Goal: Information Seeking & Learning: Learn about a topic

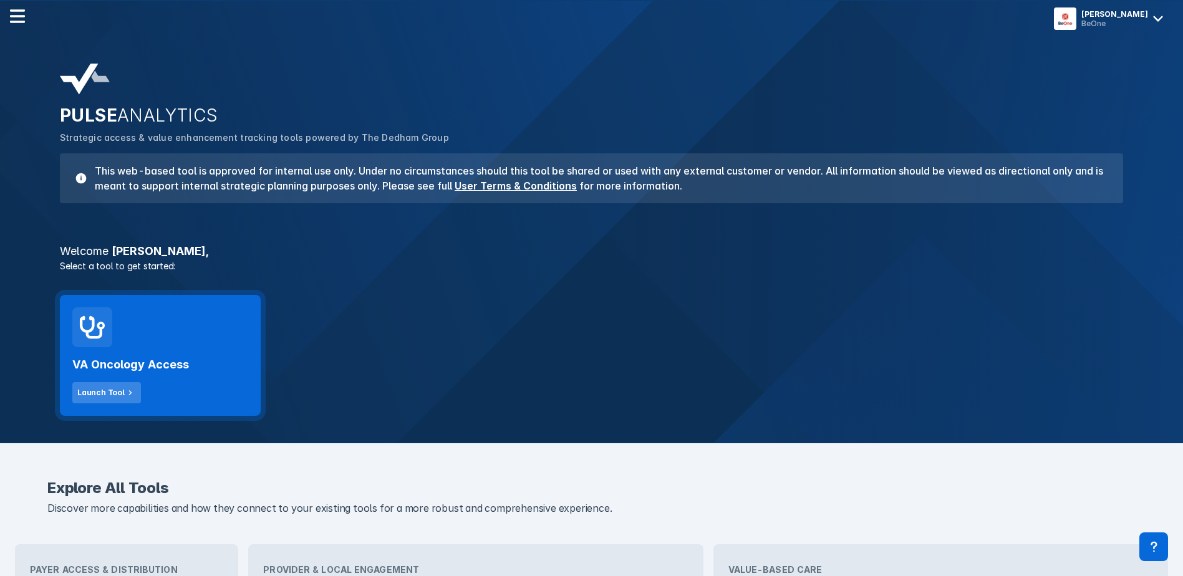
click at [97, 386] on button "Launch Tool" at bounding box center [106, 392] width 69 height 21
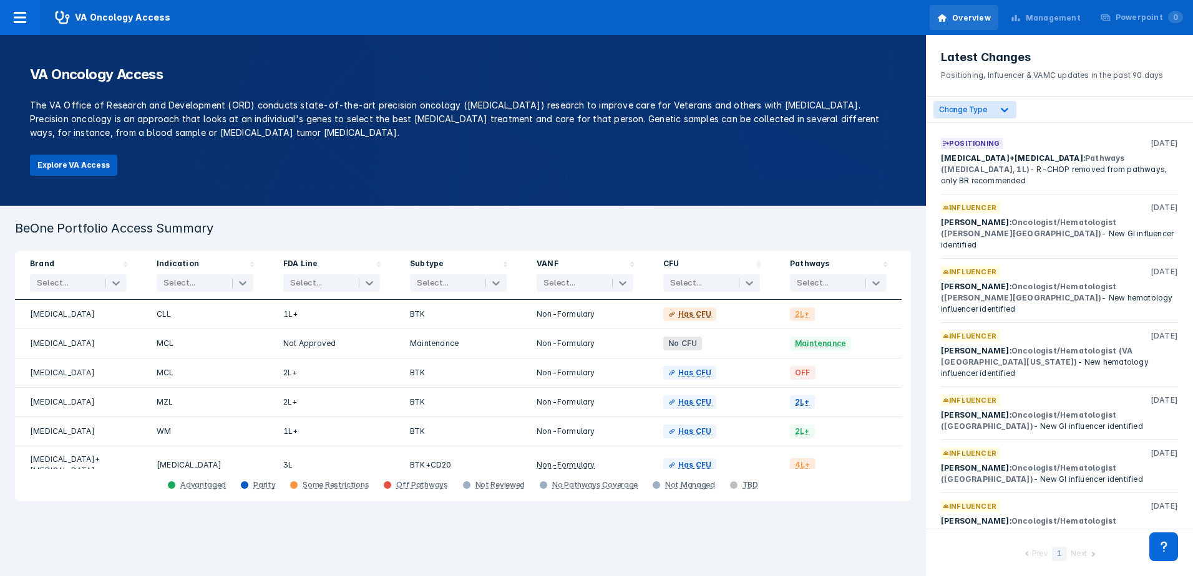
click at [70, 162] on button "Explore VA Access" at bounding box center [73, 165] width 87 height 21
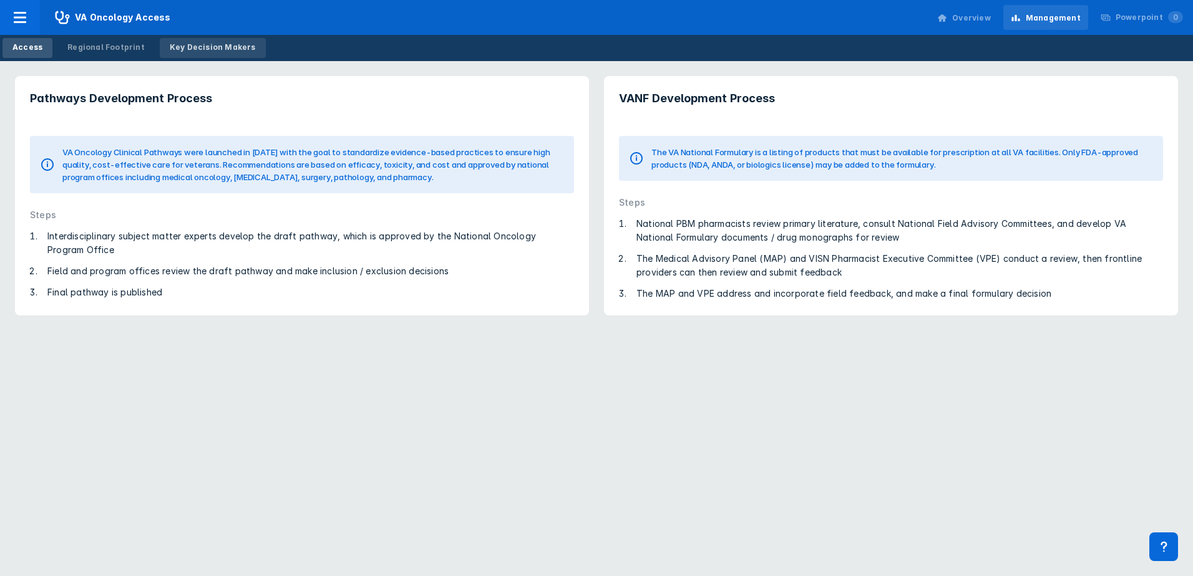
click at [202, 46] on div "Key Decision Makers" at bounding box center [213, 47] width 86 height 11
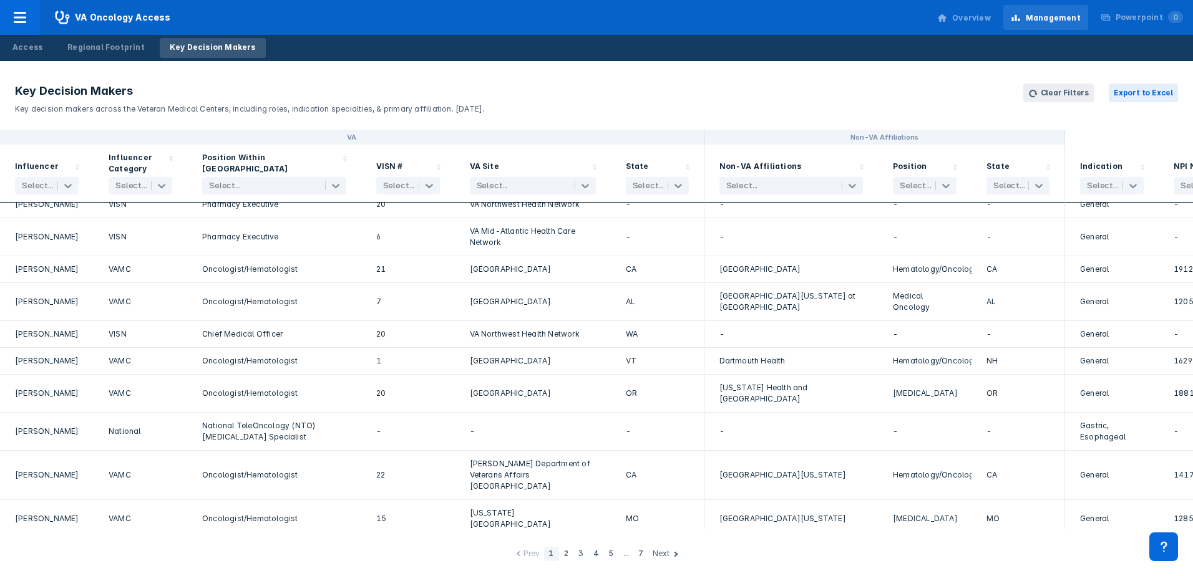
scroll to position [1552, 0]
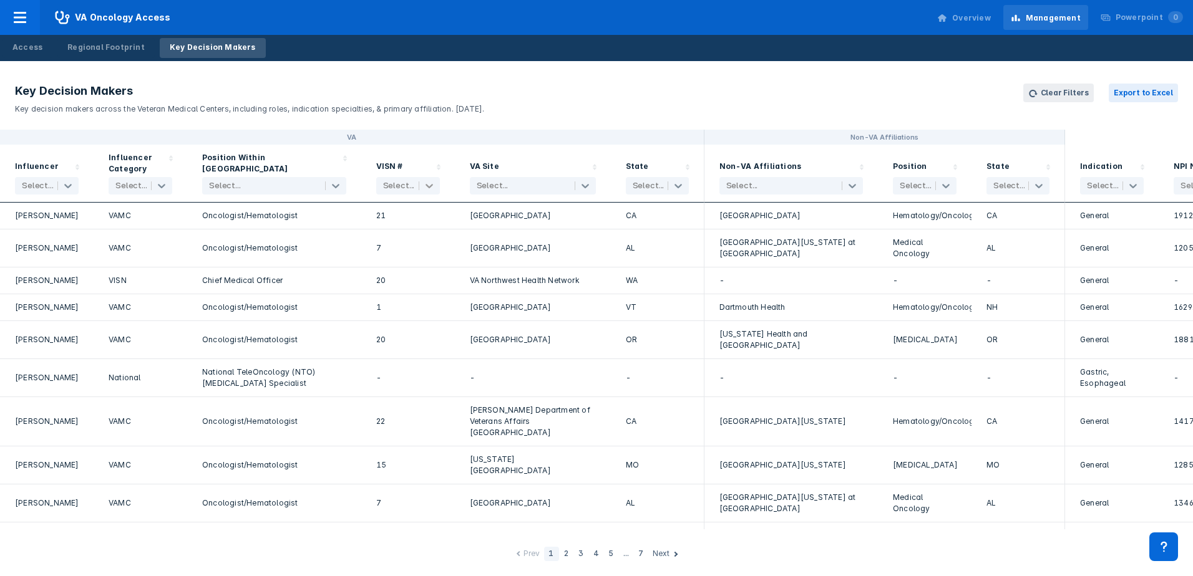
click at [427, 187] on icon at bounding box center [428, 186] width 7 height 4
click at [405, 308] on div "20" at bounding box center [408, 309] width 64 height 17
checkbox input "true"
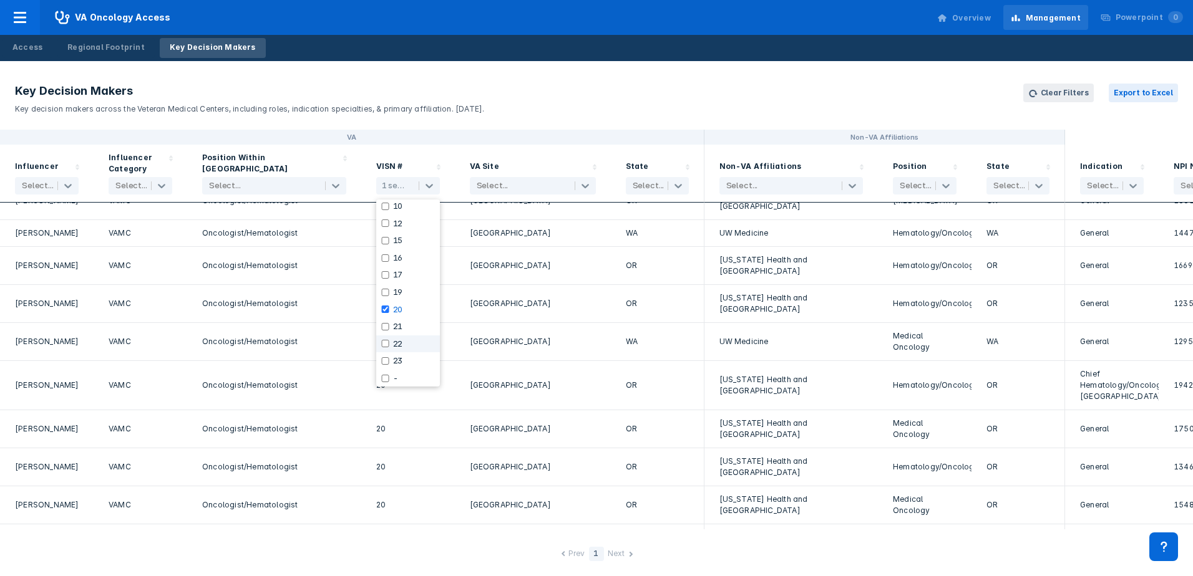
click at [343, 376] on div "Oncologist/Hematologist" at bounding box center [274, 386] width 144 height 34
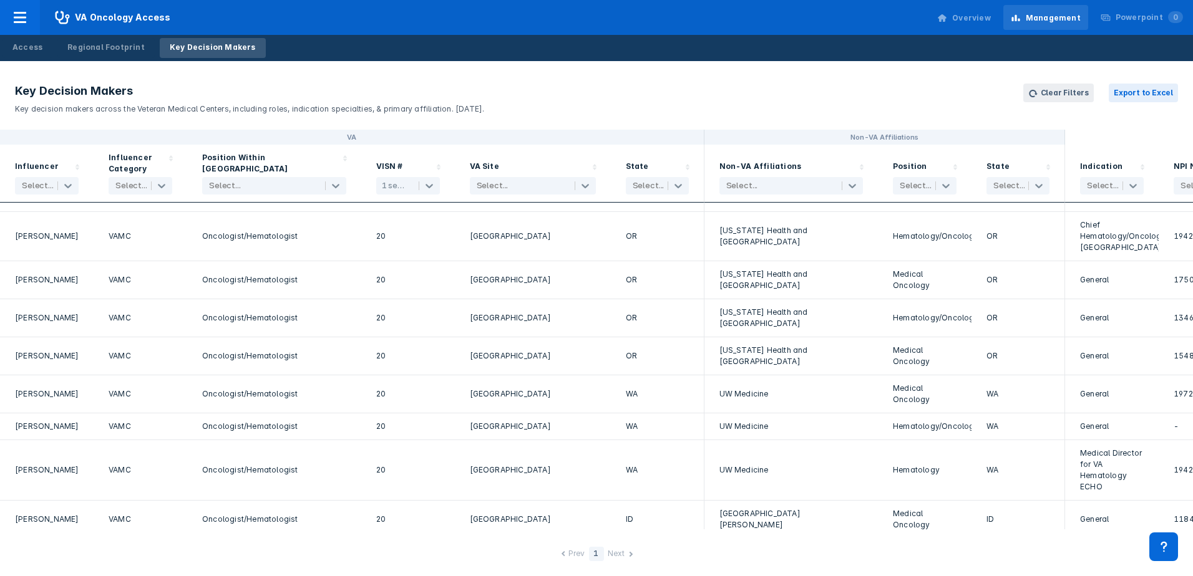
scroll to position [0, 0]
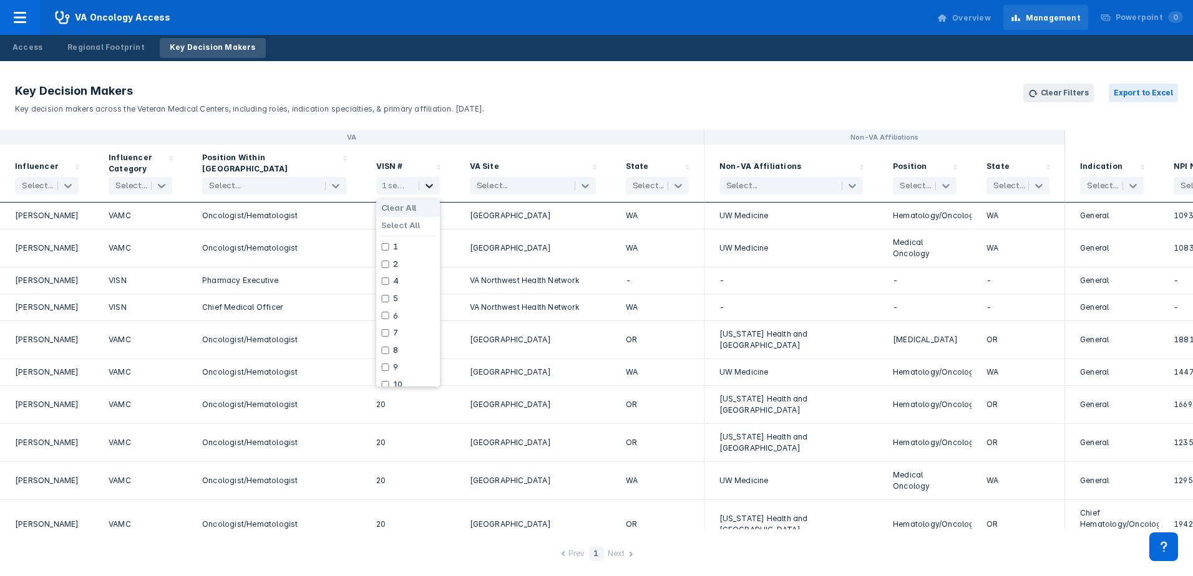
click at [429, 188] on icon at bounding box center [428, 186] width 7 height 4
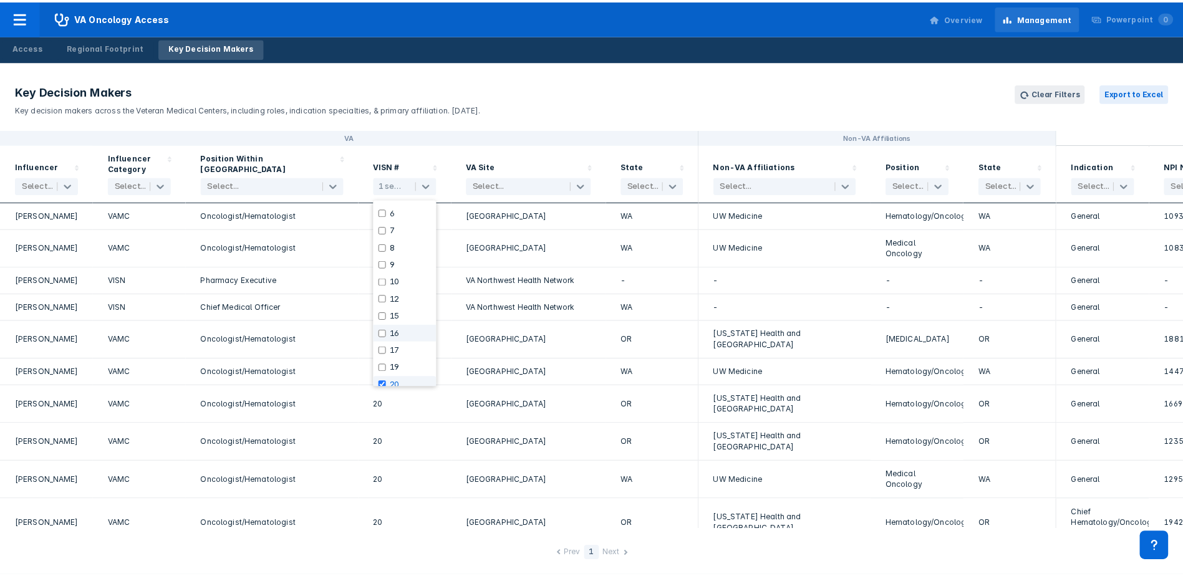
scroll to position [178, 0]
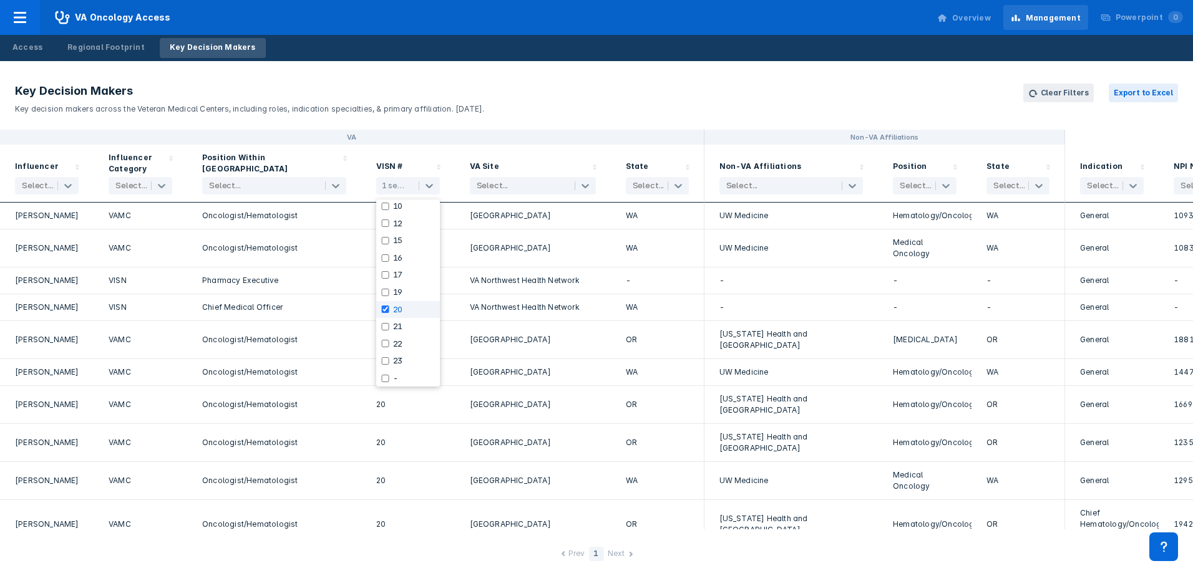
click at [389, 309] on input "checkbox" at bounding box center [385, 309] width 8 height 7
checkbox input "false"
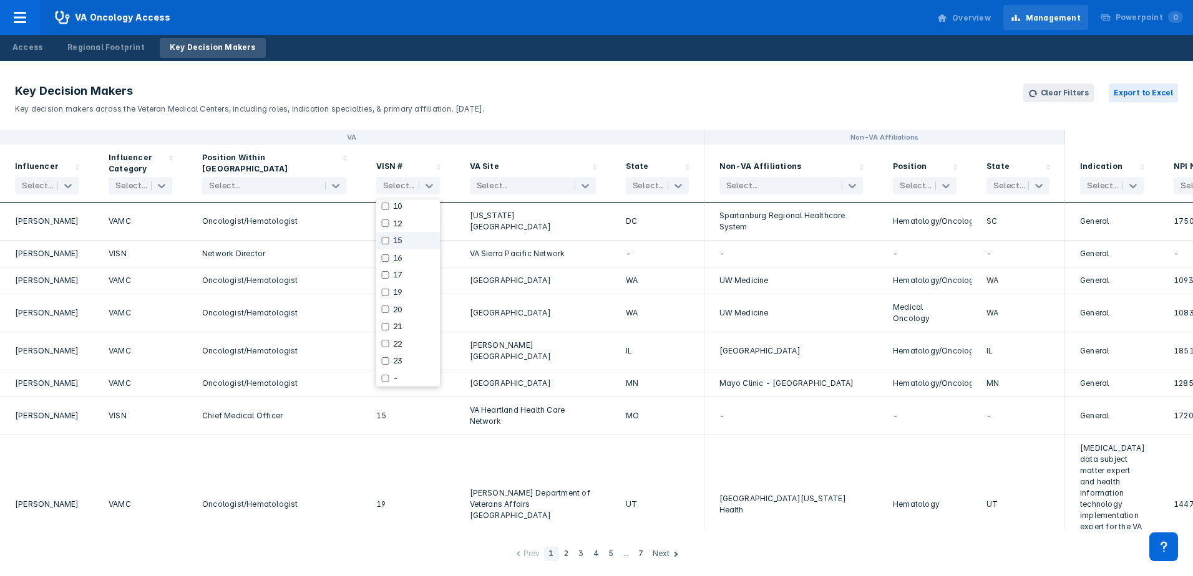
click at [392, 240] on div "15" at bounding box center [408, 240] width 64 height 17
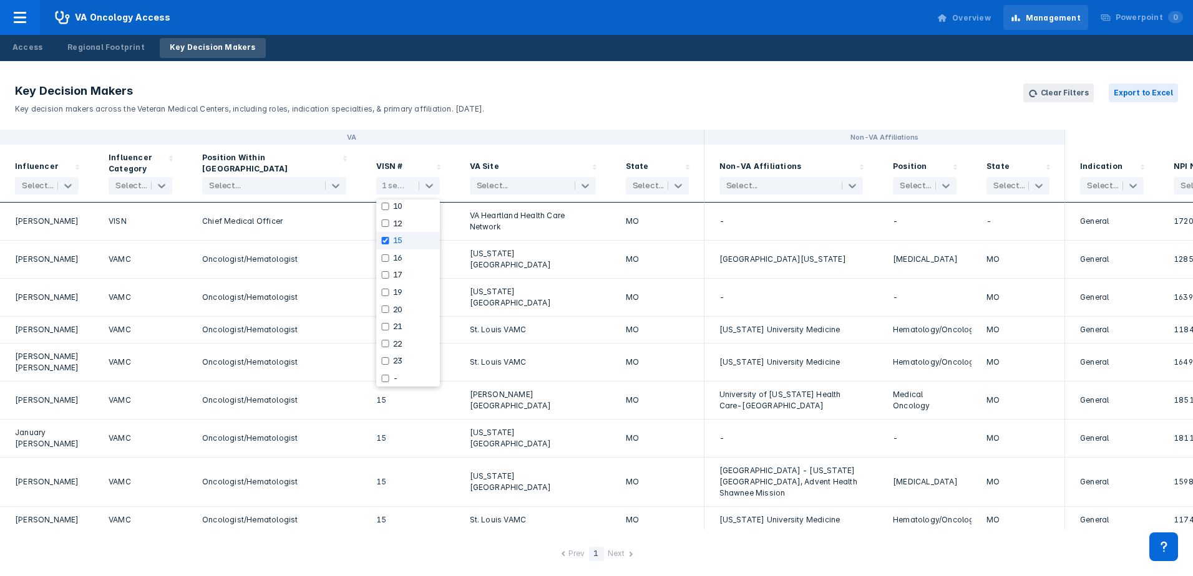
click at [387, 240] on input "checkbox" at bounding box center [385, 240] width 8 height 7
checkbox input "false"
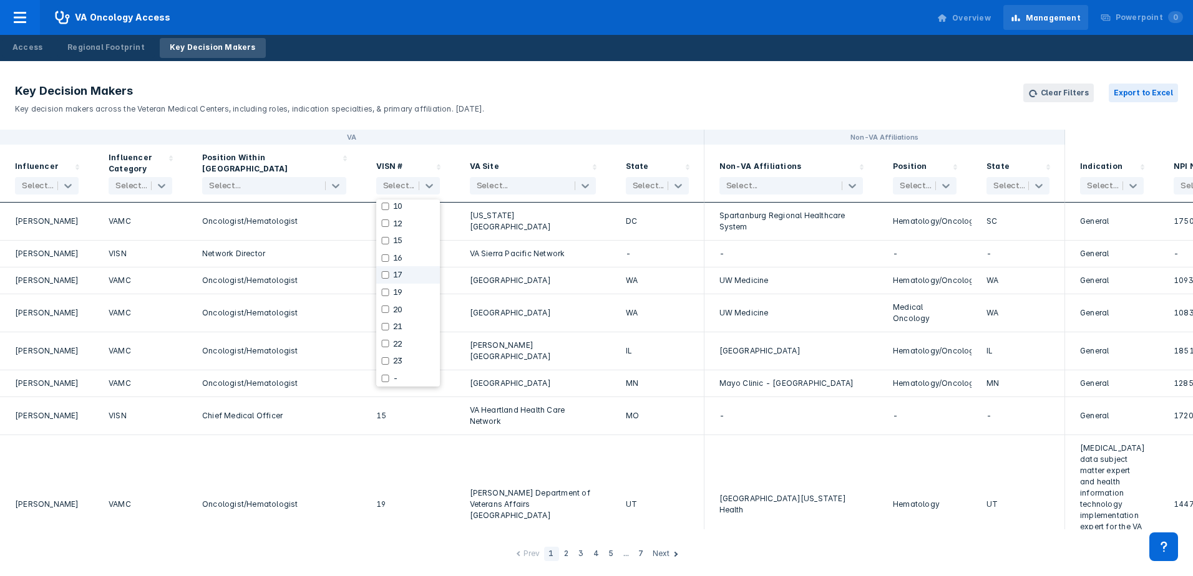
click at [384, 274] on input "checkbox" at bounding box center [385, 274] width 8 height 7
checkbox input "true"
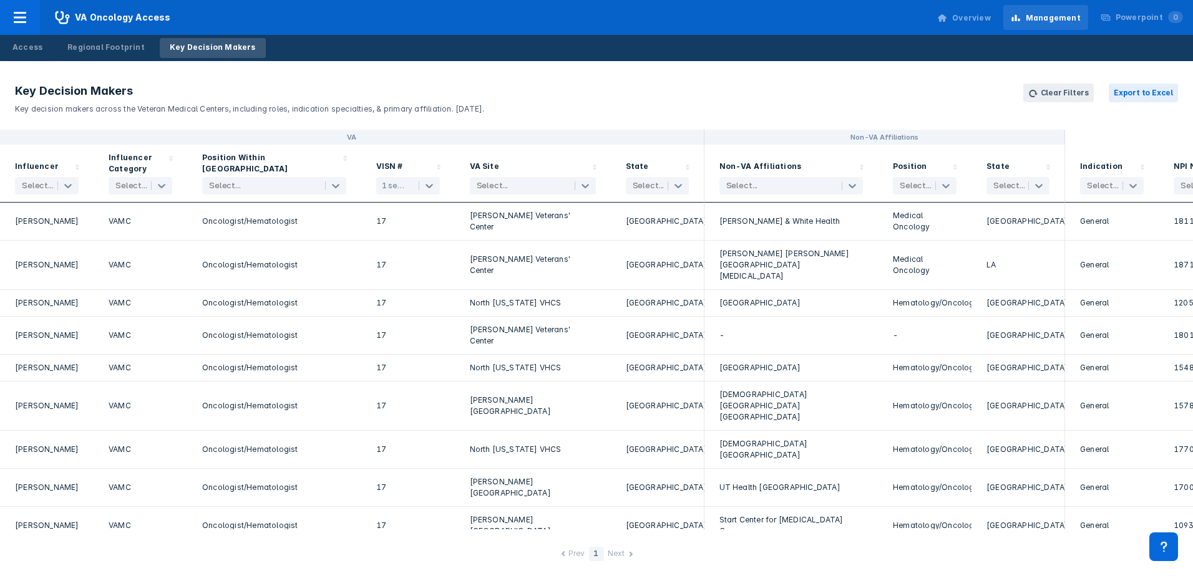
click at [576, 278] on div "[PERSON_NAME] Veterans' Center" at bounding box center [533, 265] width 156 height 49
click at [1143, 92] on button "Export to Excel" at bounding box center [1143, 93] width 69 height 19
click at [1149, 93] on button "Export to Excel" at bounding box center [1143, 93] width 69 height 19
click at [671, 111] on header "Key Decision Makers Key decision makers across the Veteran Medical Centers, inc…" at bounding box center [596, 99] width 1193 height 61
click at [38, 19] on div at bounding box center [20, 17] width 40 height 35
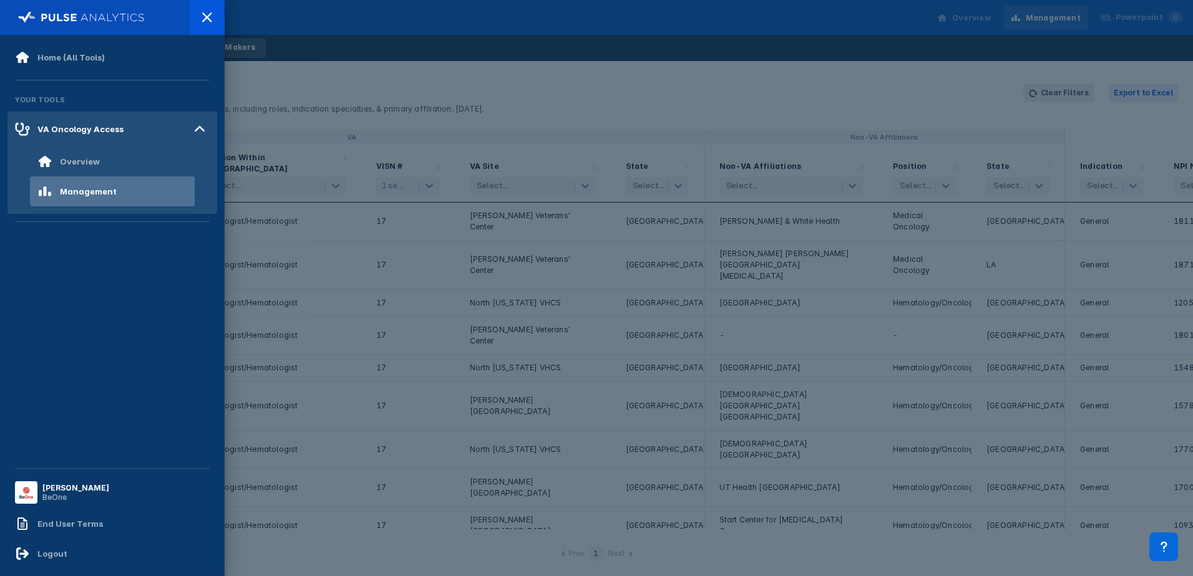
drag, startPoint x: 374, startPoint y: 82, endPoint x: 359, endPoint y: 80, distance: 14.4
click at [374, 81] on div at bounding box center [596, 288] width 1193 height 576
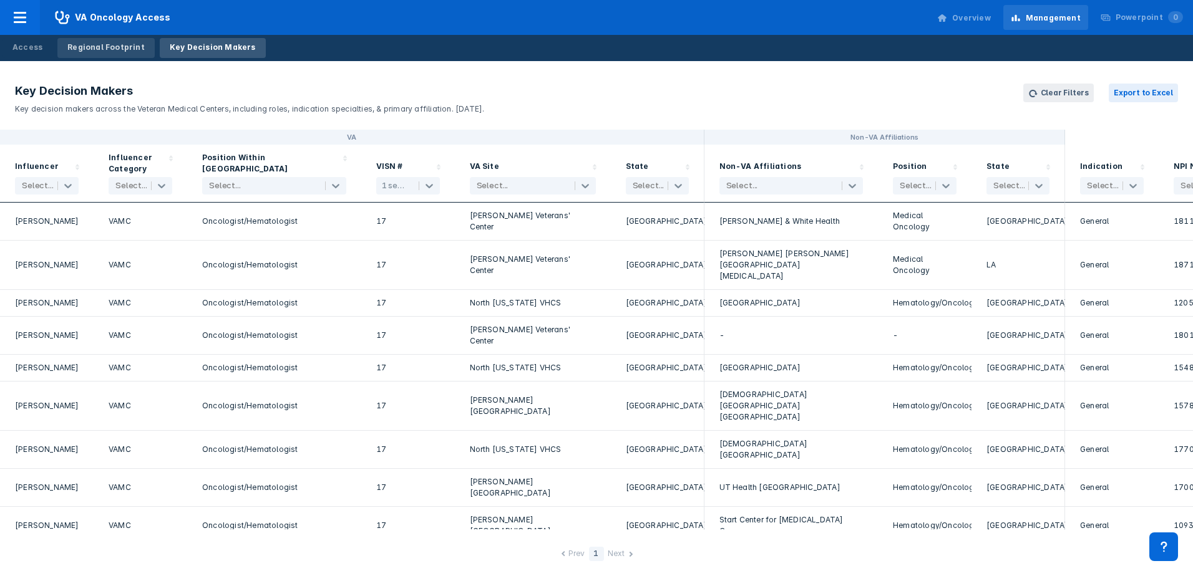
click at [82, 42] on div "Regional Footprint" at bounding box center [105, 47] width 77 height 11
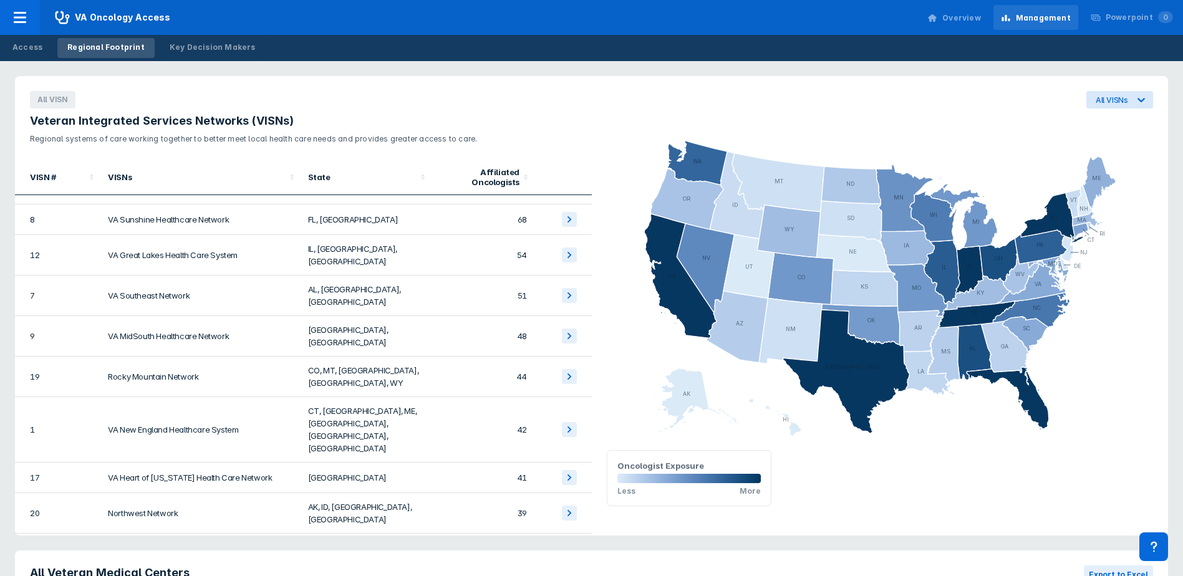
scroll to position [210, 0]
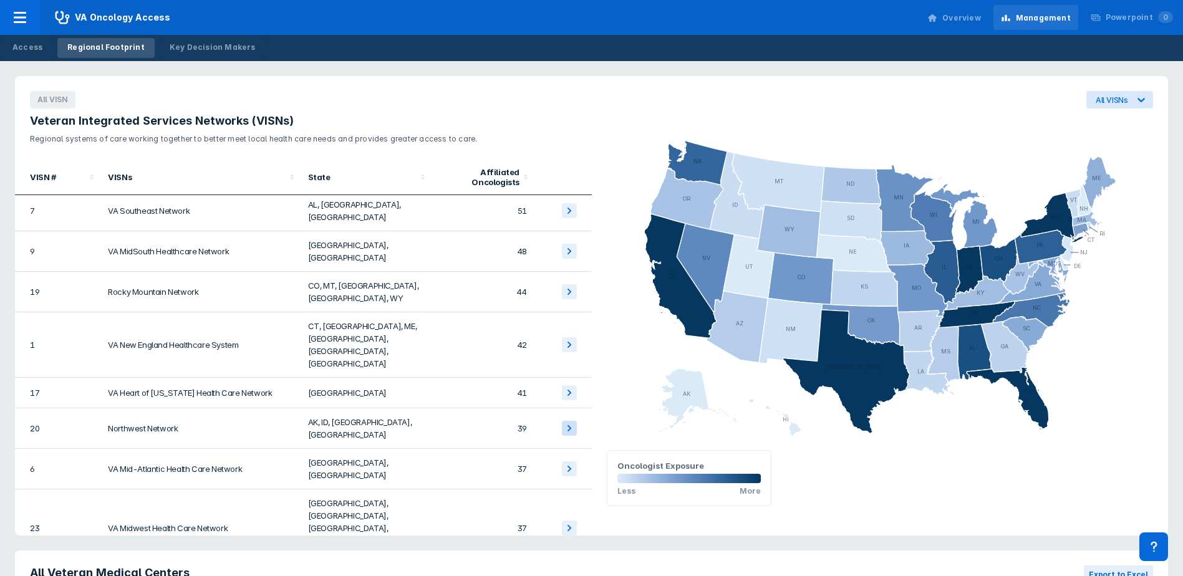
click at [562, 421] on icon at bounding box center [569, 428] width 15 height 15
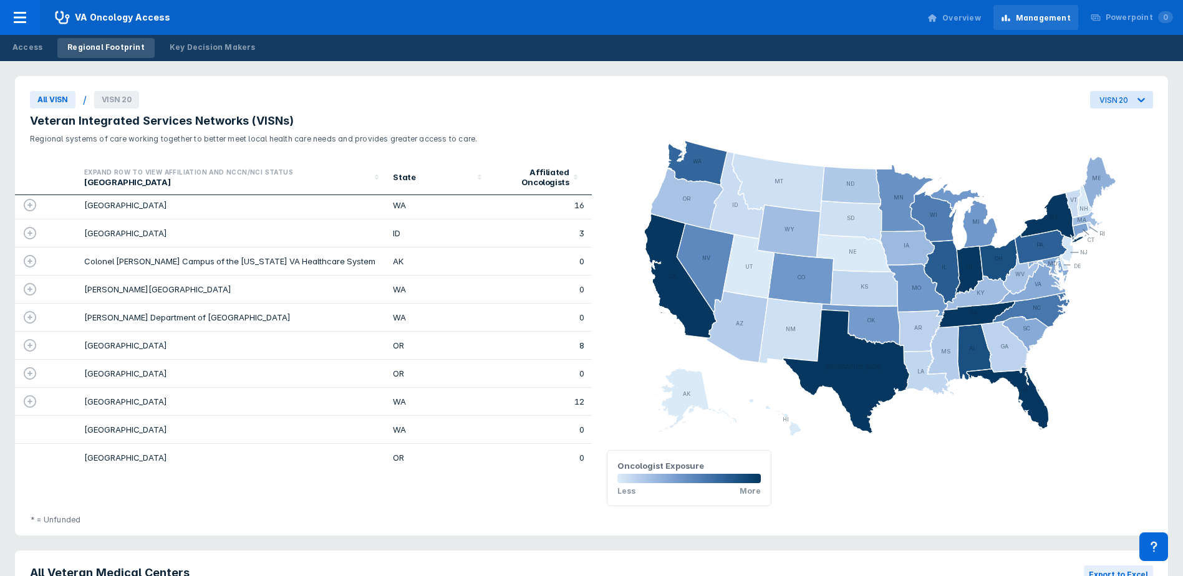
scroll to position [0, 0]
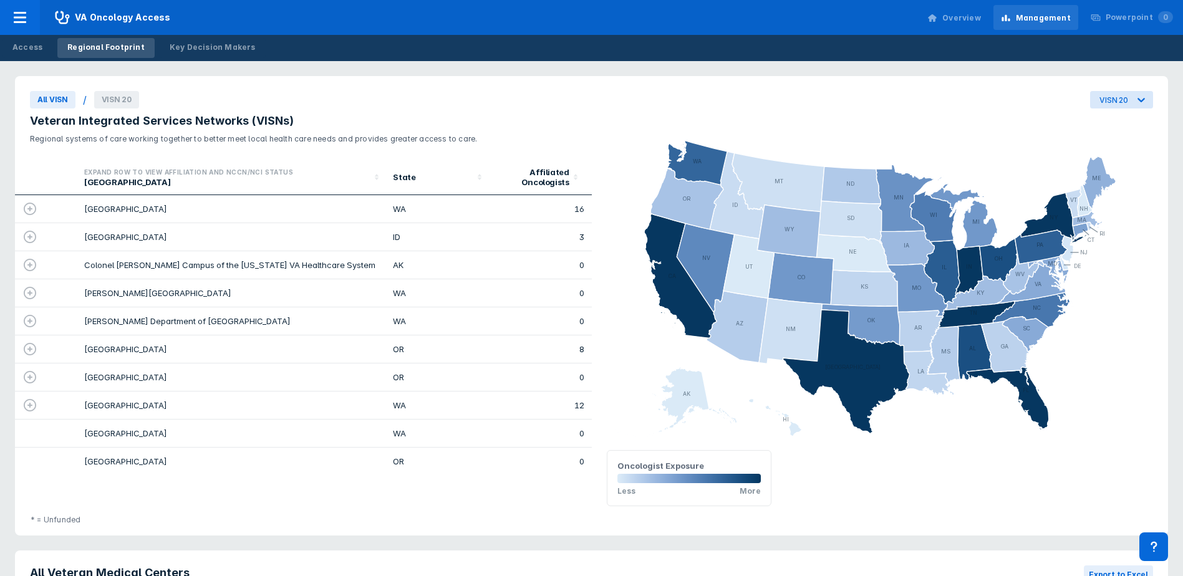
click at [177, 210] on td "[GEOGRAPHIC_DATA]" at bounding box center [231, 209] width 309 height 28
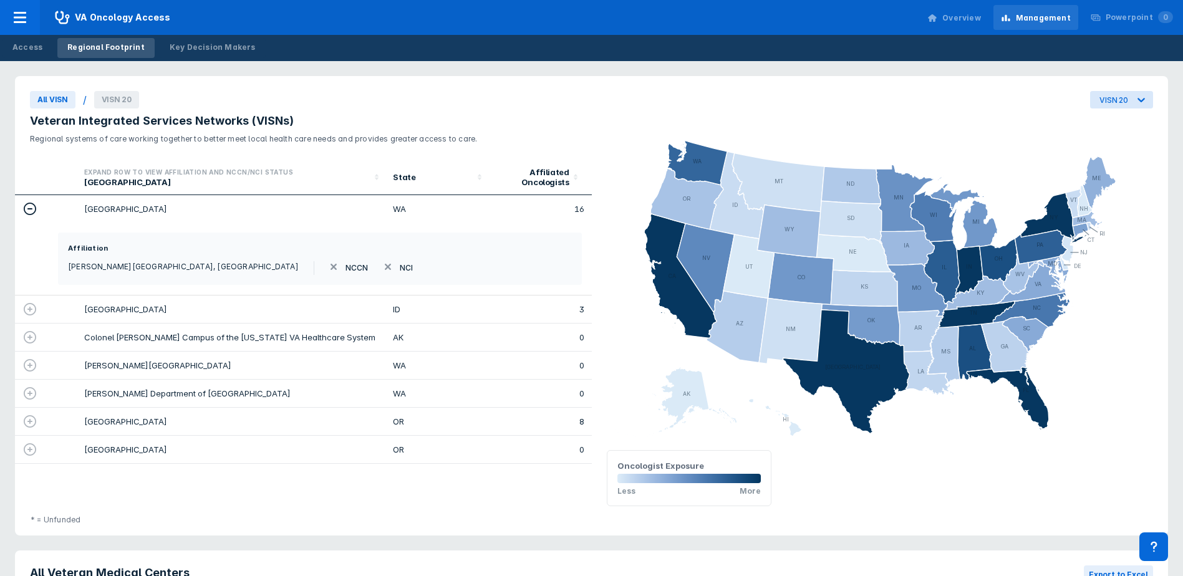
click at [28, 210] on icon at bounding box center [30, 209] width 12 height 12
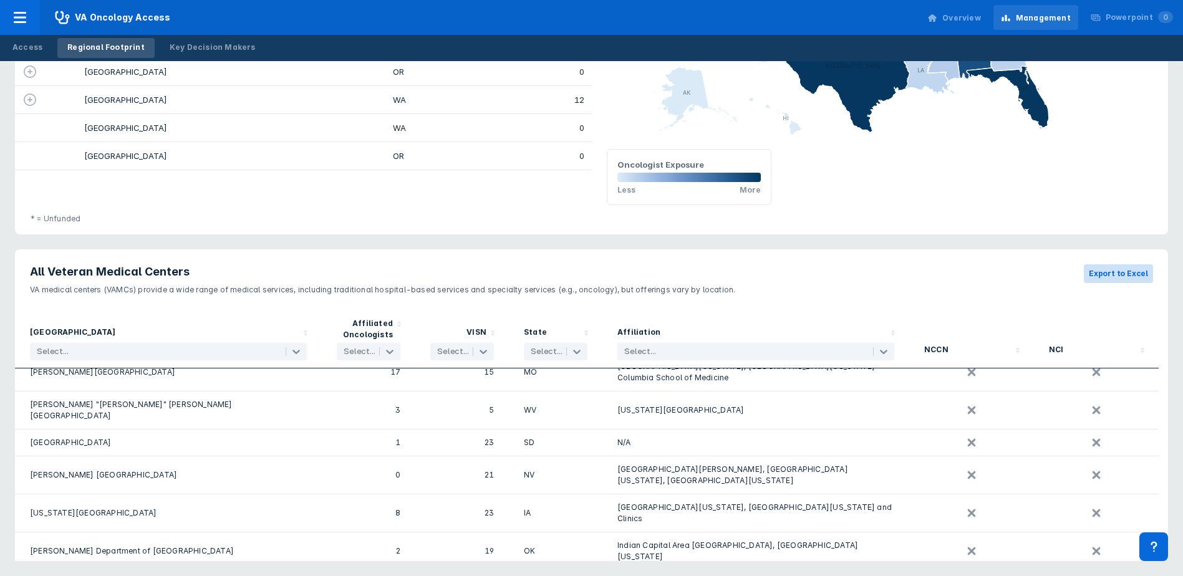
scroll to position [2807, 0]
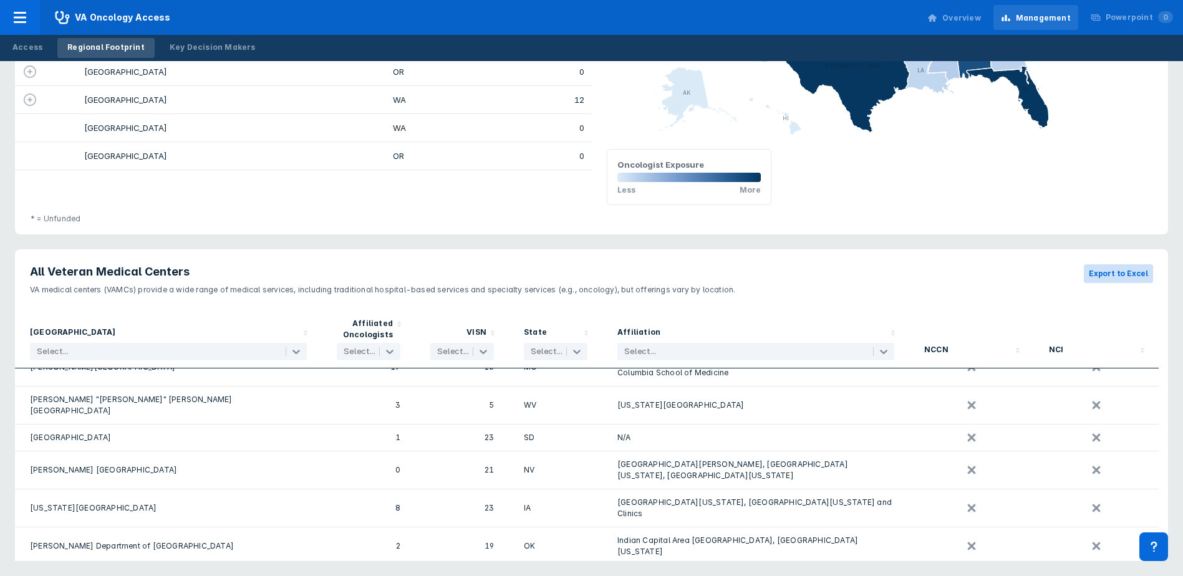
click at [1115, 275] on button "Export to Excel" at bounding box center [1118, 274] width 69 height 19
click at [205, 48] on div "Key Decision Makers" at bounding box center [213, 47] width 86 height 11
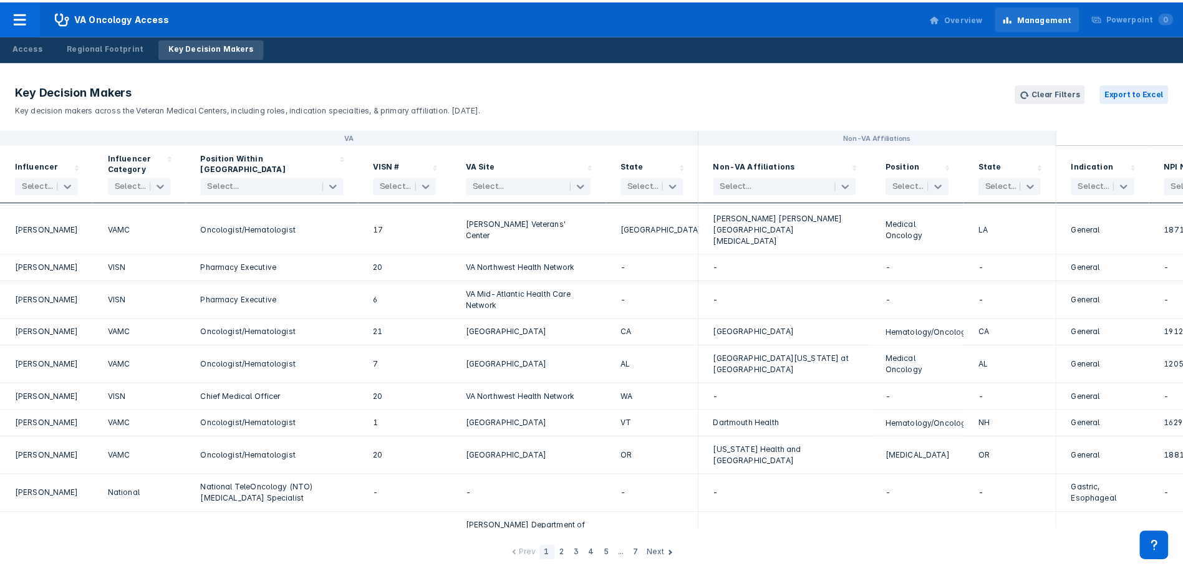
scroll to position [1552, 0]
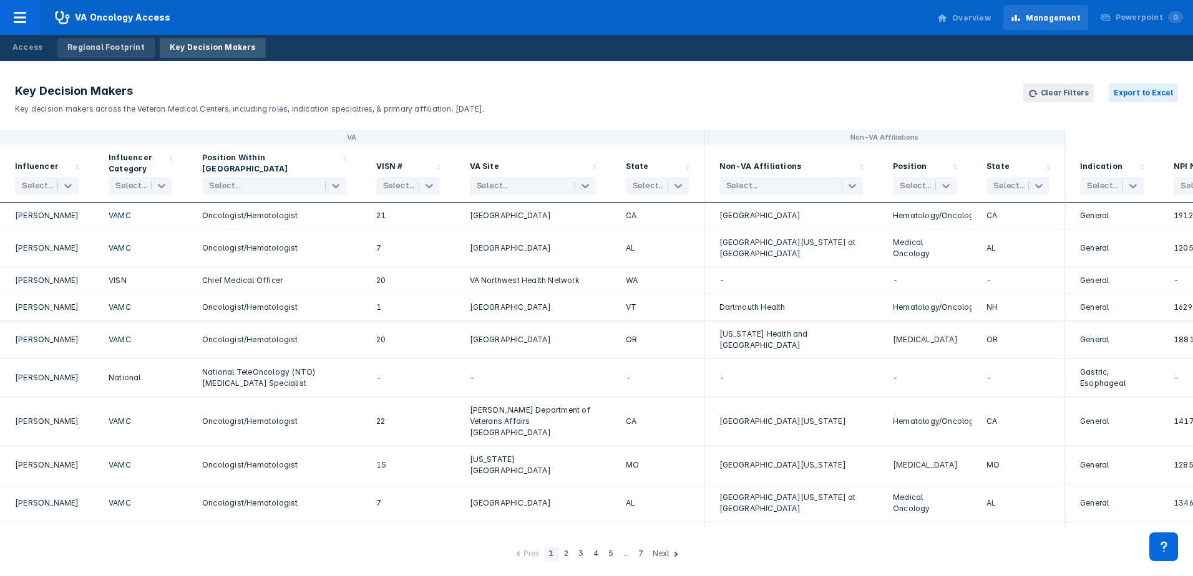
click at [112, 49] on div "Regional Footprint" at bounding box center [105, 47] width 77 height 11
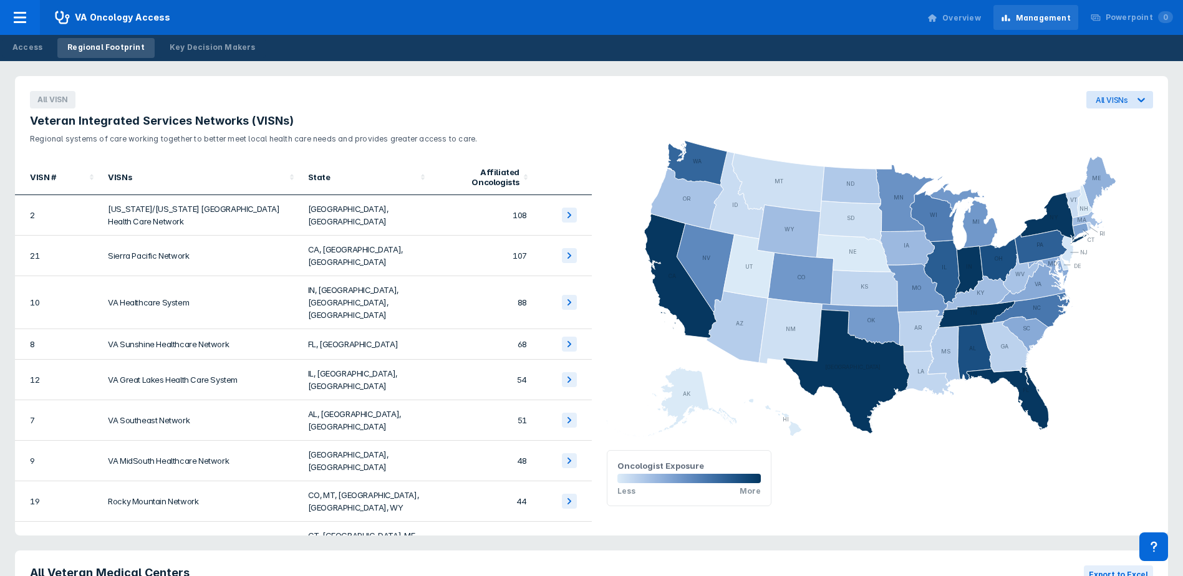
click at [547, 240] on td at bounding box center [563, 256] width 57 height 41
click at [562, 248] on icon at bounding box center [569, 255] width 15 height 15
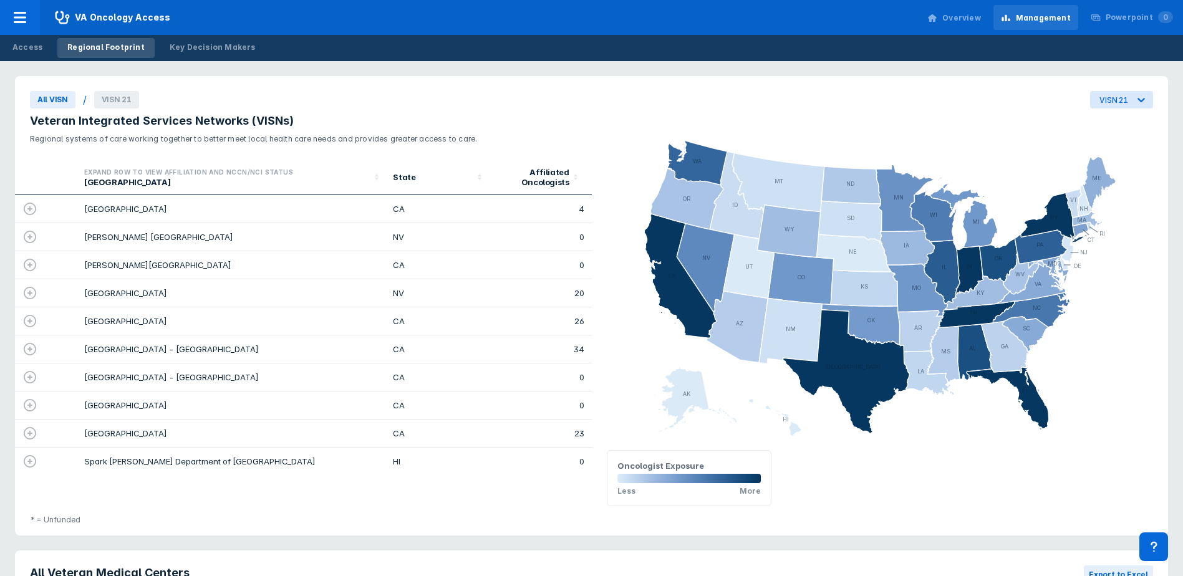
click at [30, 206] on icon at bounding box center [29, 209] width 15 height 15
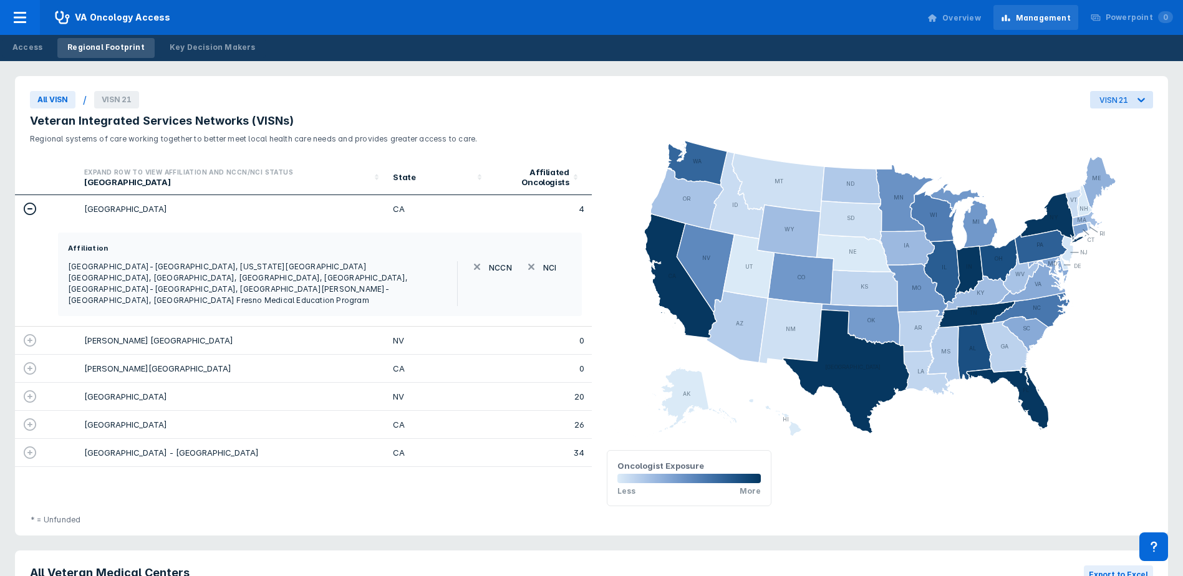
click at [31, 205] on icon at bounding box center [29, 209] width 15 height 15
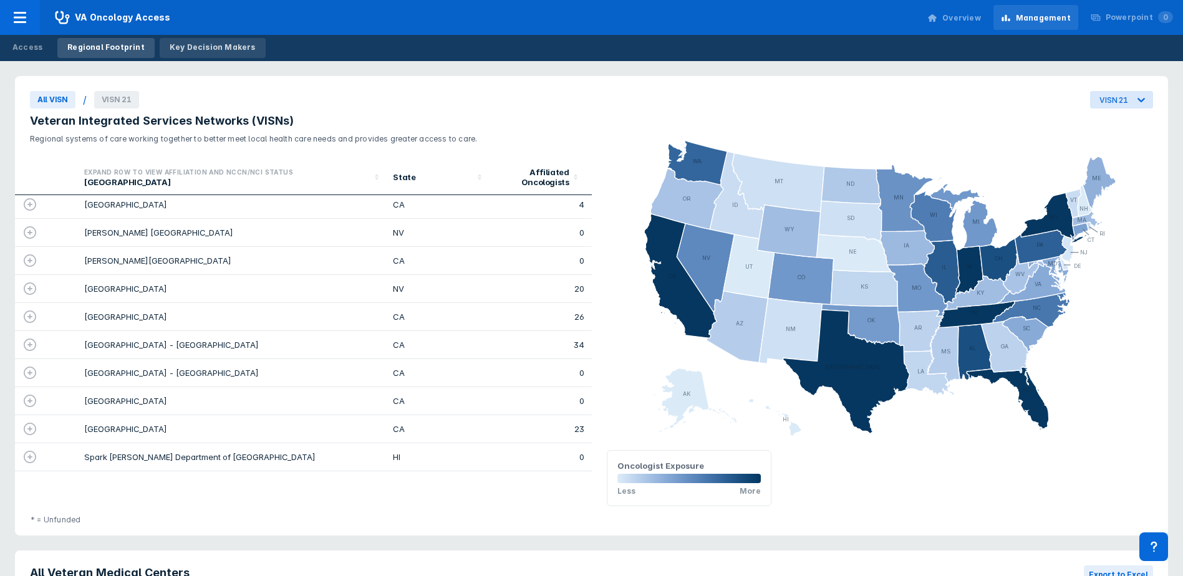
click at [211, 45] on div "Key Decision Makers" at bounding box center [213, 47] width 86 height 11
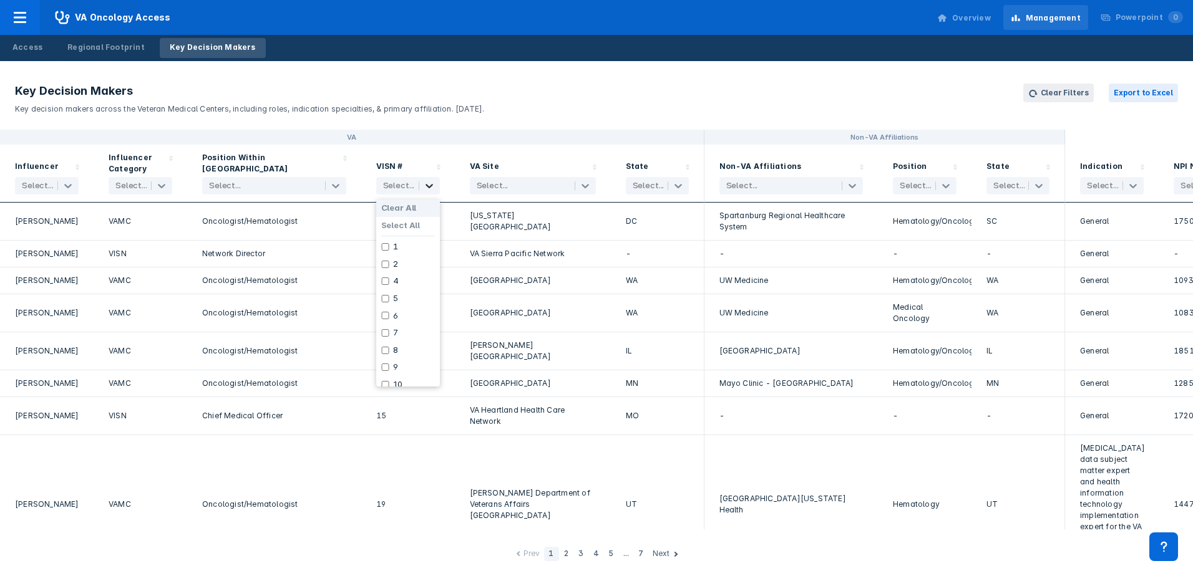
click at [429, 186] on icon at bounding box center [429, 186] width 12 height 12
click at [405, 359] on div "23" at bounding box center [408, 360] width 64 height 17
checkbox input "true"
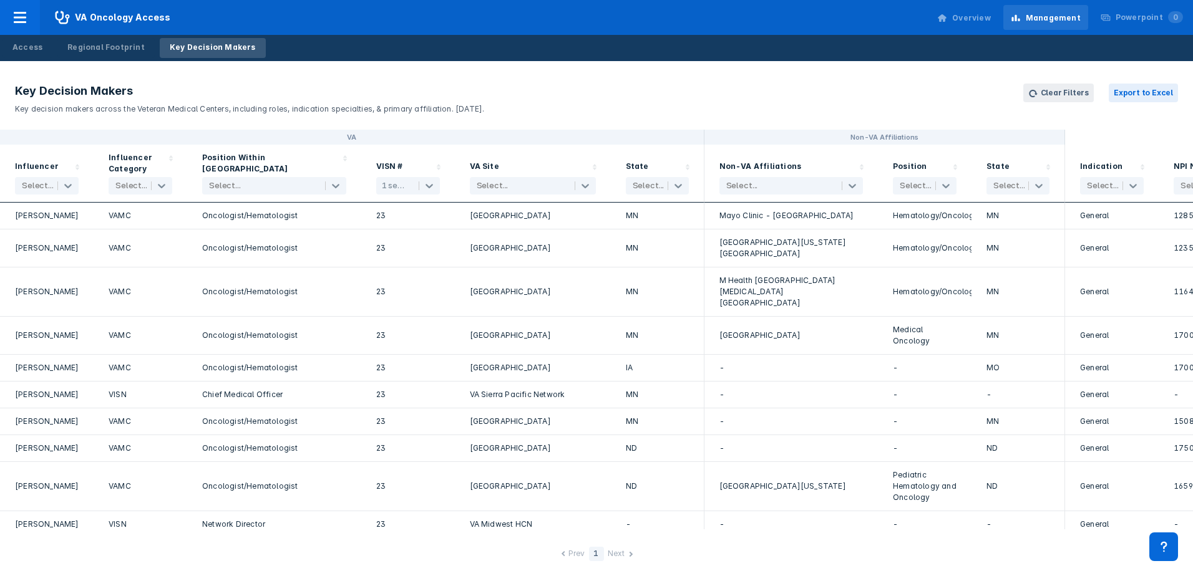
click at [349, 382] on div "Chief Medical Officer" at bounding box center [274, 395] width 174 height 27
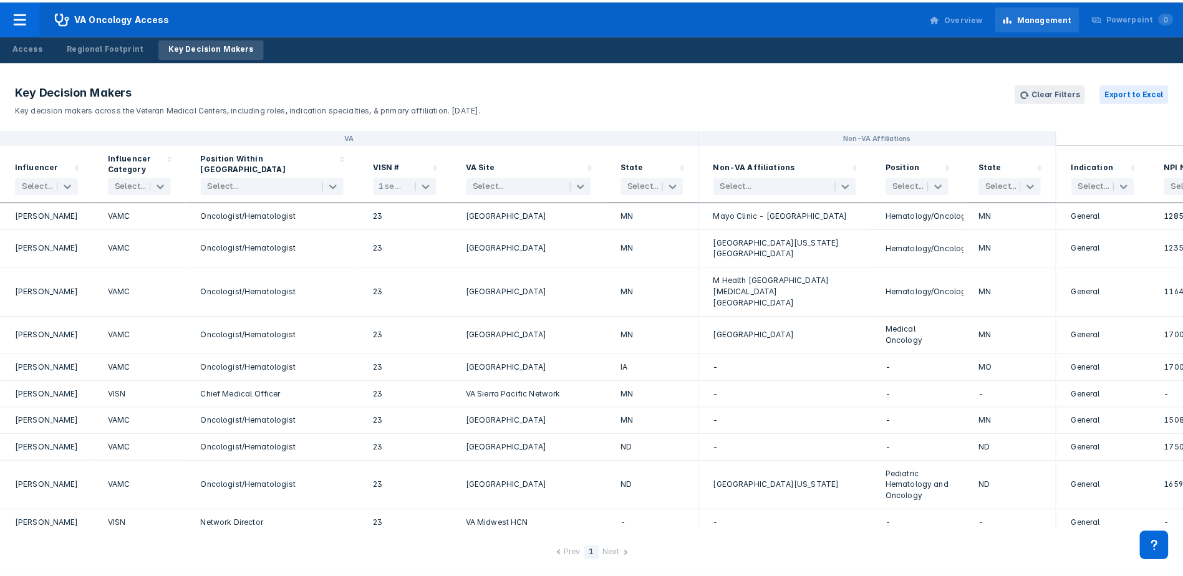
scroll to position [72, 0]
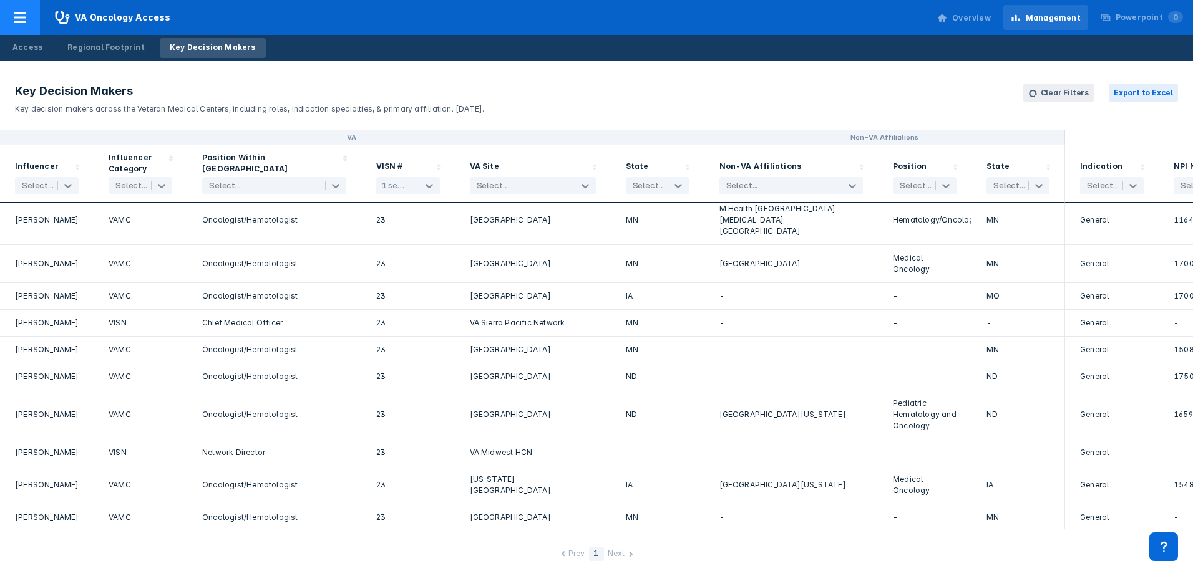
click at [75, 16] on span "VA Oncology Access" at bounding box center [113, 17] width 146 height 35
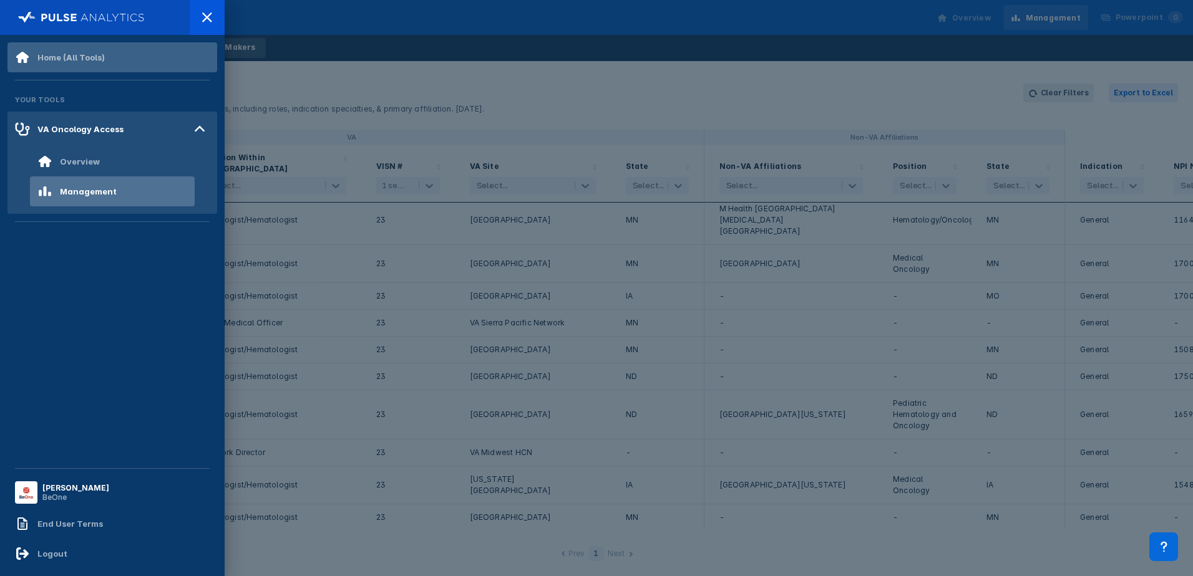
click at [61, 55] on div "Home (All Tools)" at bounding box center [70, 57] width 67 height 10
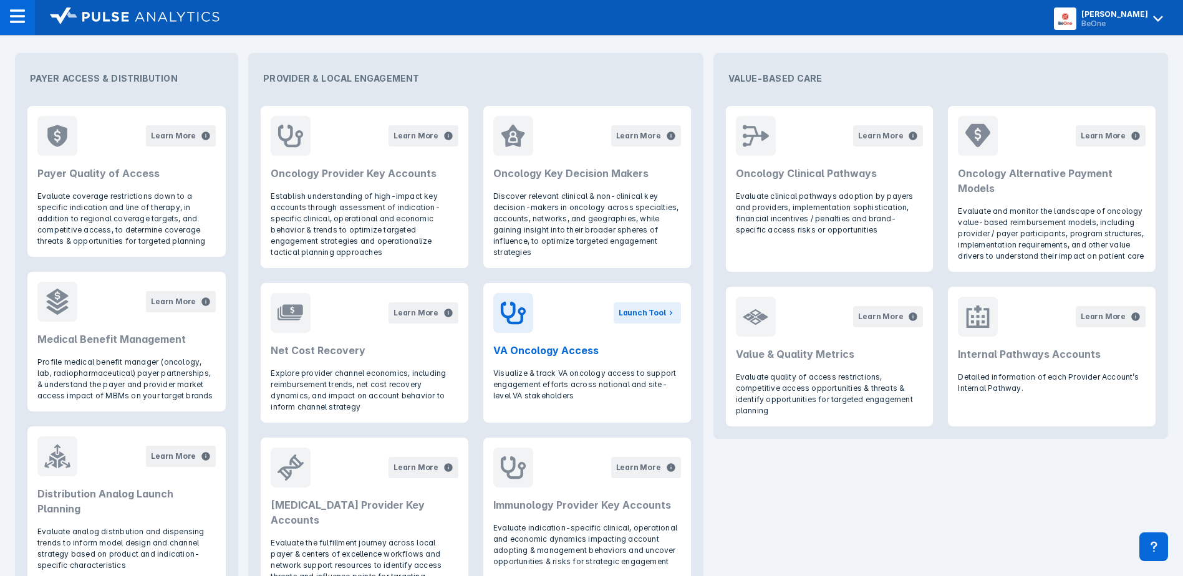
scroll to position [499, 0]
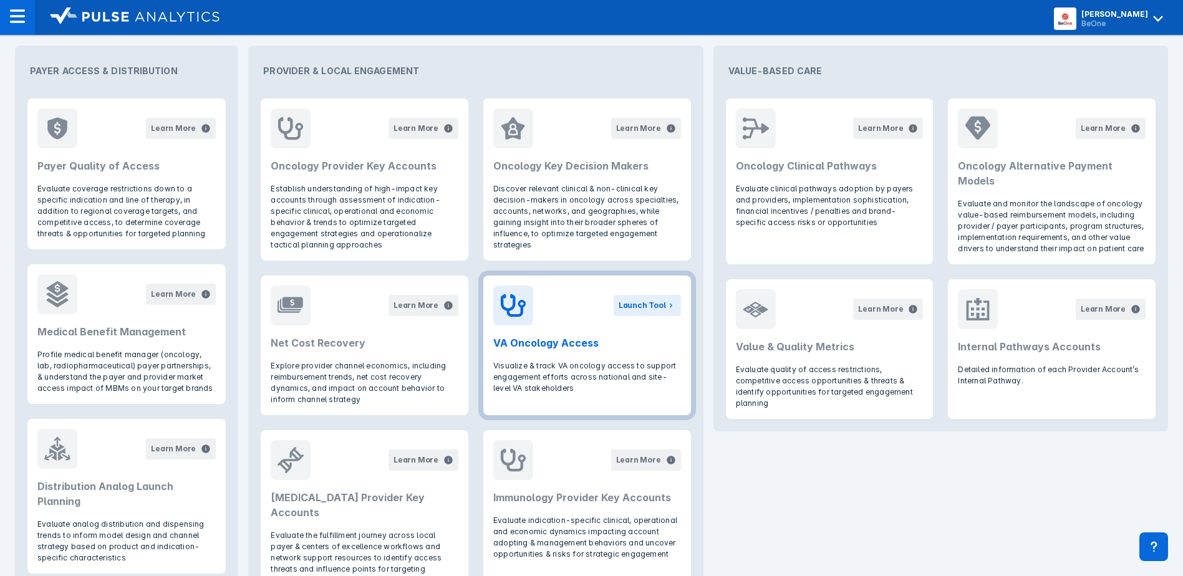
click at [545, 336] on h2 "VA Oncology Access" at bounding box center [587, 343] width 188 height 15
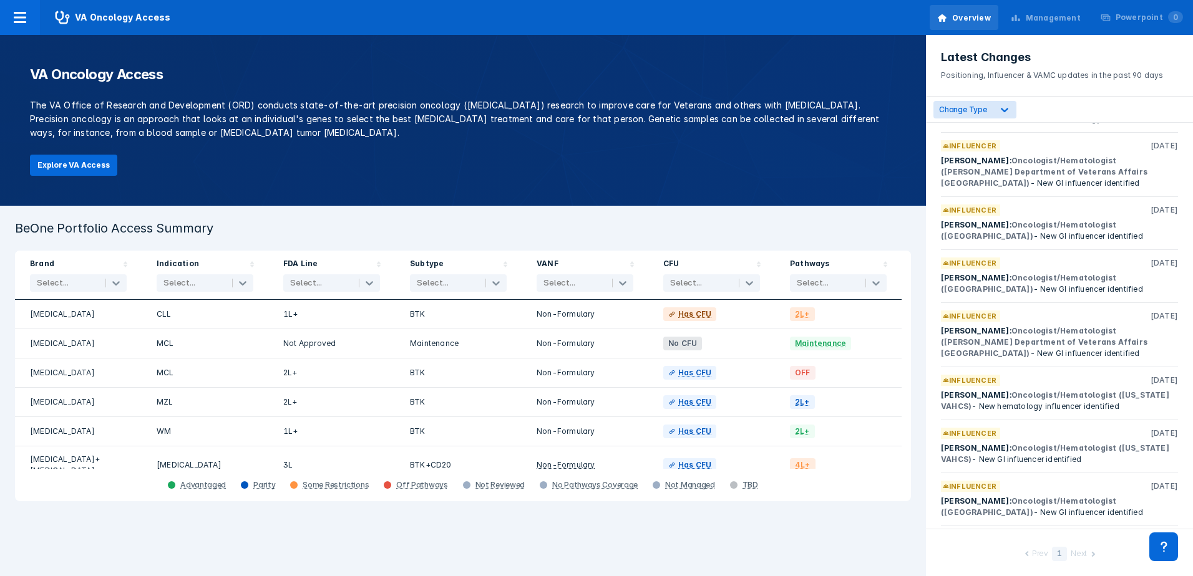
scroll to position [471, 0]
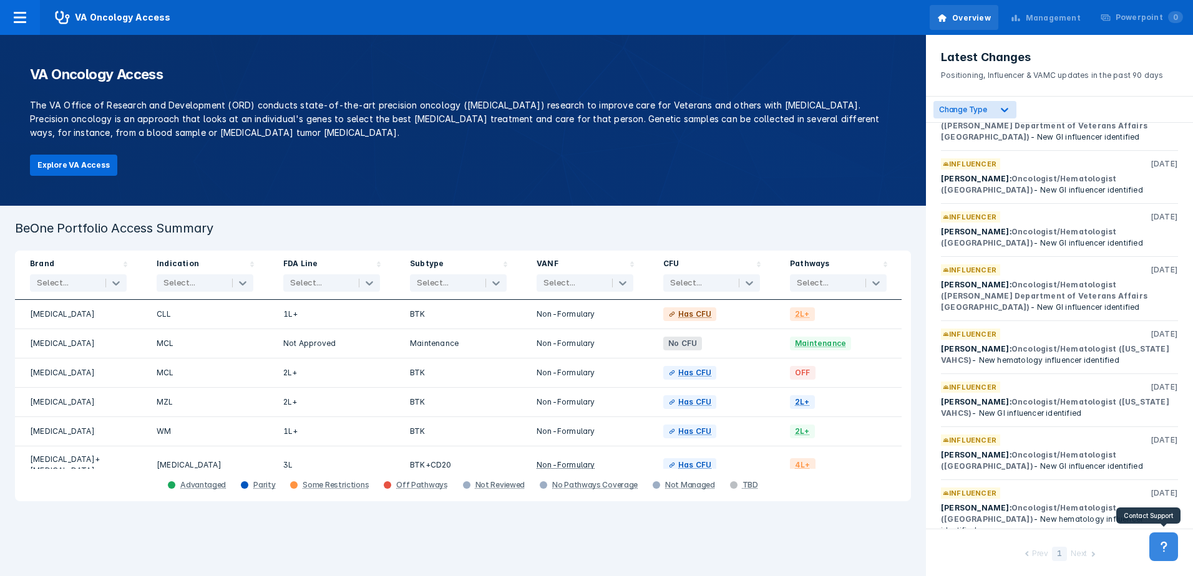
click at [1163, 547] on icon at bounding box center [1164, 547] width 14 height 14
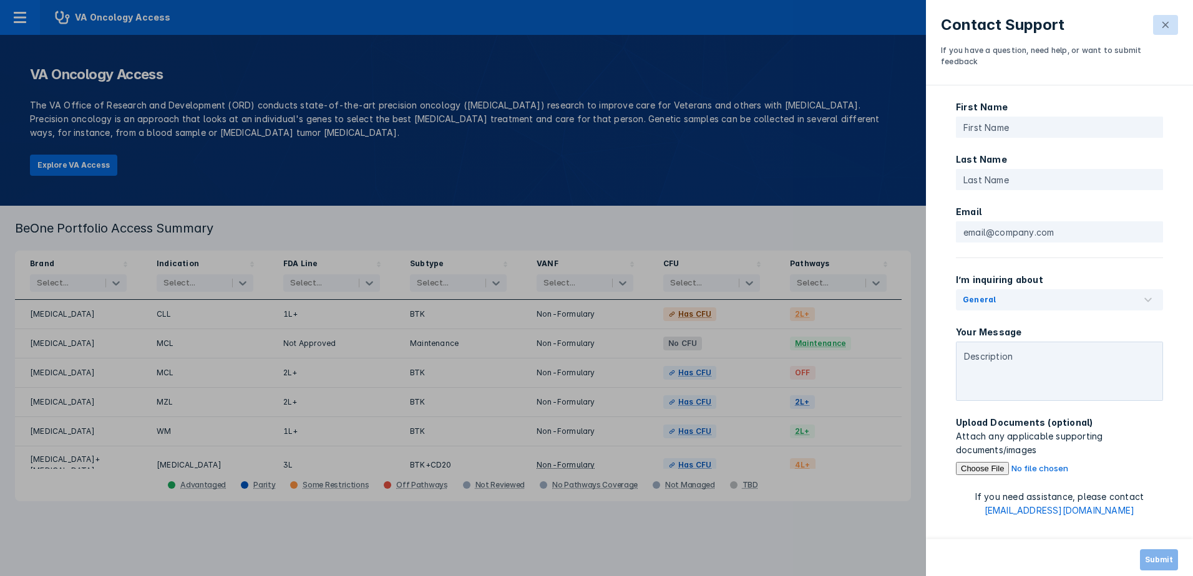
click at [1164, 27] on icon at bounding box center [1165, 25] width 10 height 10
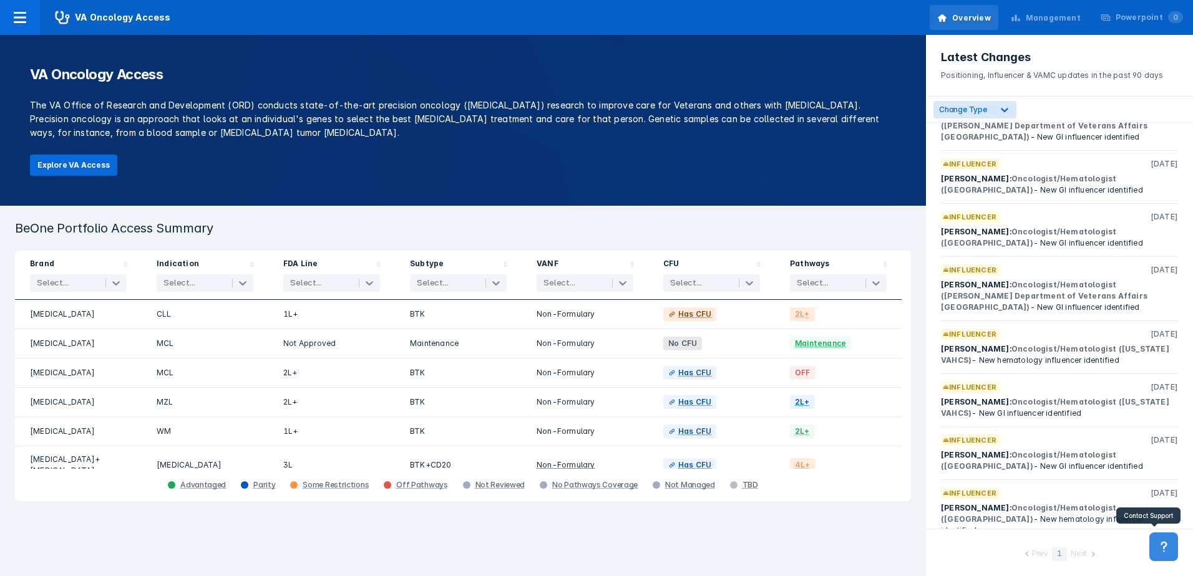
click at [1162, 547] on icon at bounding box center [1164, 547] width 14 height 14
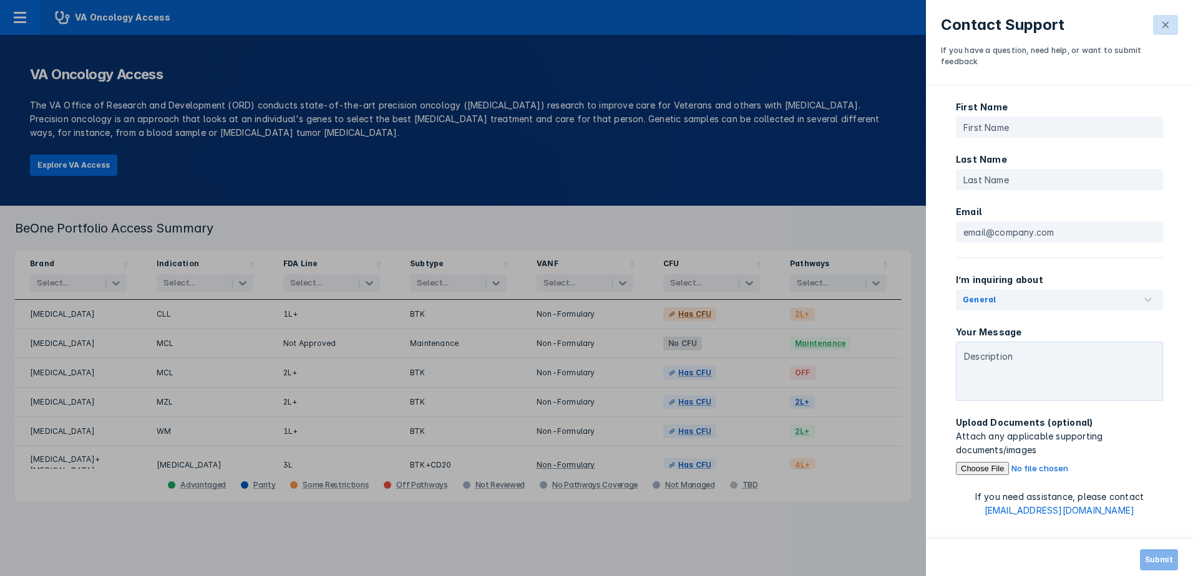
click at [1164, 21] on icon at bounding box center [1165, 25] width 10 height 10
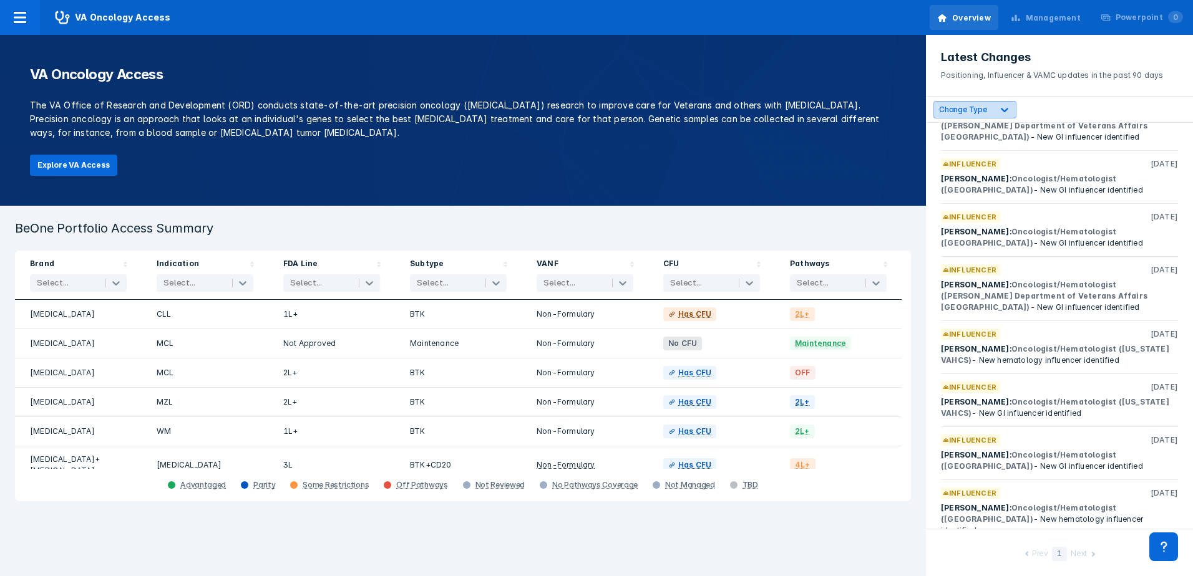
click at [1002, 109] on icon at bounding box center [1004, 110] width 12 height 12
click at [973, 165] on label "Influencers" at bounding box center [975, 165] width 43 height 11
click at [963, 183] on label "Positioning" at bounding box center [976, 188] width 44 height 11
click at [957, 206] on label "VAMC Sites" at bounding box center [976, 211] width 45 height 11
click at [960, 138] on label "Change Type" at bounding box center [980, 139] width 52 height 11
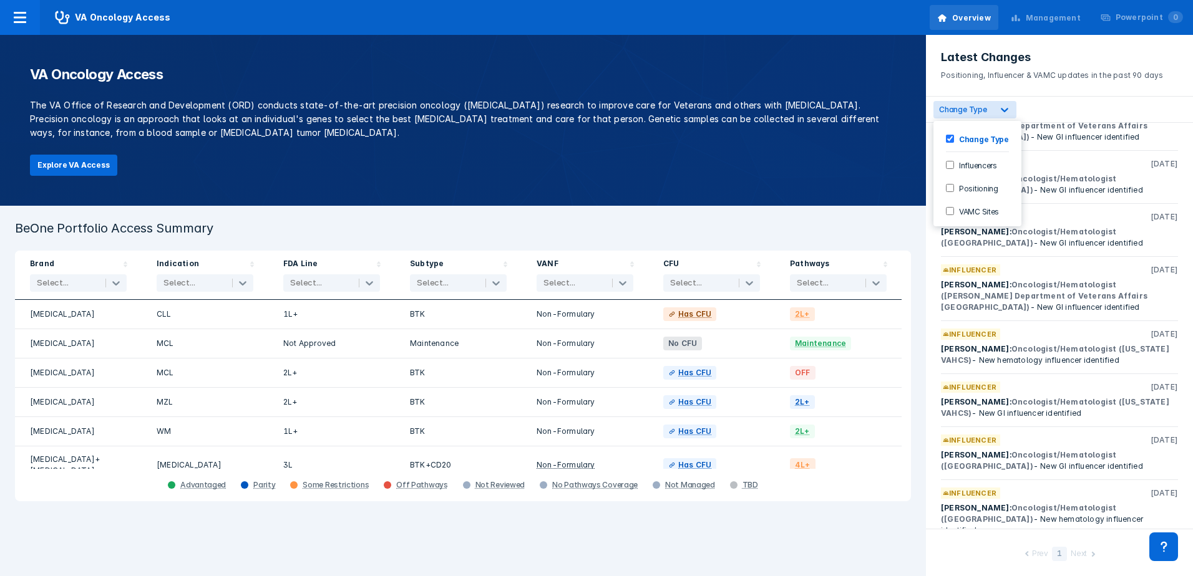
click at [948, 161] on input "Influencers" at bounding box center [950, 165] width 8 height 8
click at [951, 178] on div "Positioning" at bounding box center [975, 188] width 75 height 21
click at [951, 204] on div "VAMC Sites" at bounding box center [975, 211] width 75 height 21
click at [734, 172] on div "VA Oncology Access The VA Office of Research and Development (ORD) conducts sta…" at bounding box center [463, 120] width 926 height 171
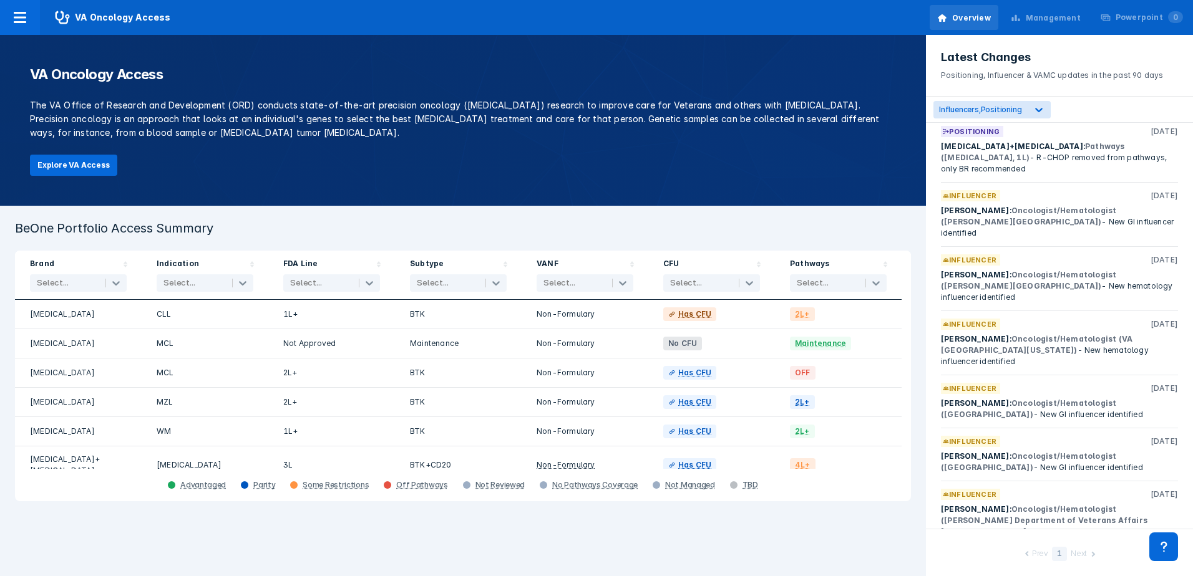
scroll to position [0, 0]
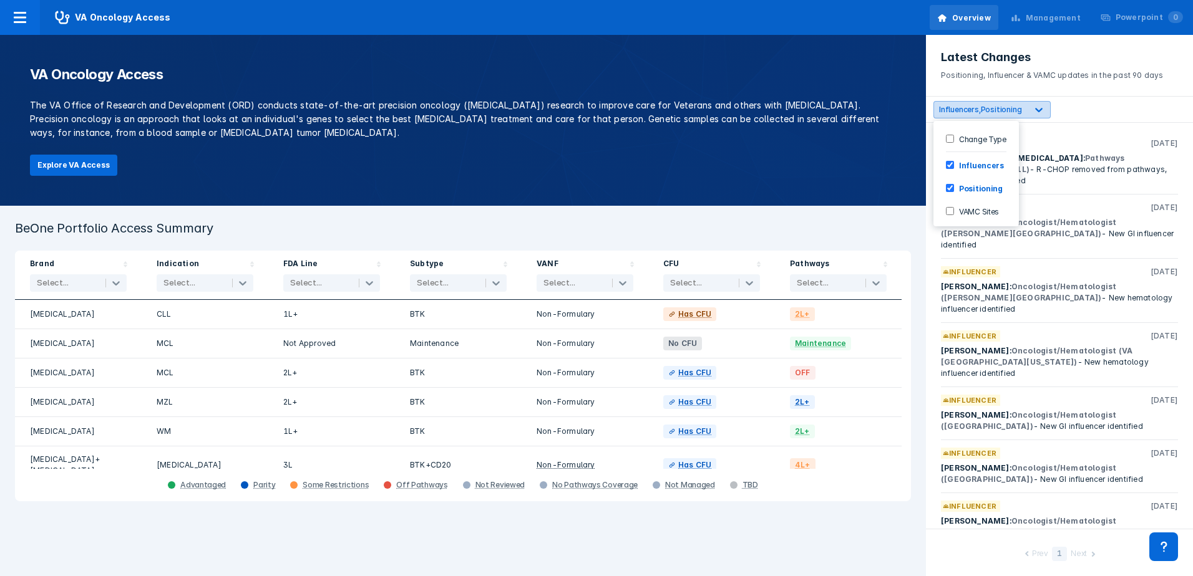
click at [1019, 107] on span "Positioning" at bounding box center [1001, 109] width 41 height 9
click at [985, 136] on label "Change Type" at bounding box center [980, 139] width 52 height 11
click at [1122, 120] on div "option Change Type, selected. 4 results available. Use Up and Down to choose op…" at bounding box center [1059, 110] width 267 height 26
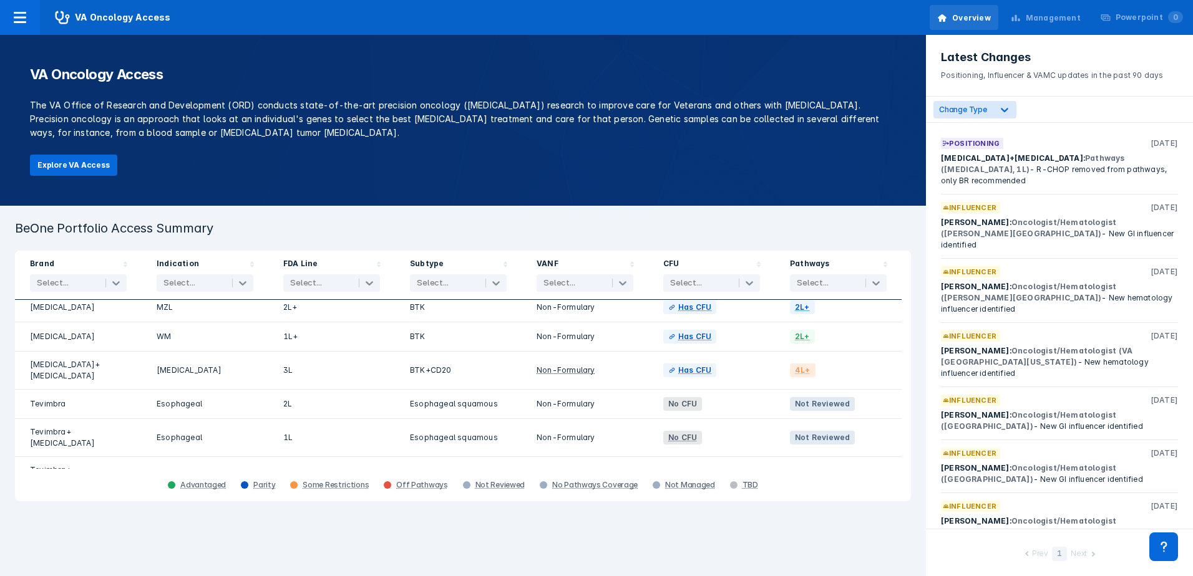
click at [1049, 13] on div "Management" at bounding box center [1053, 17] width 55 height 11
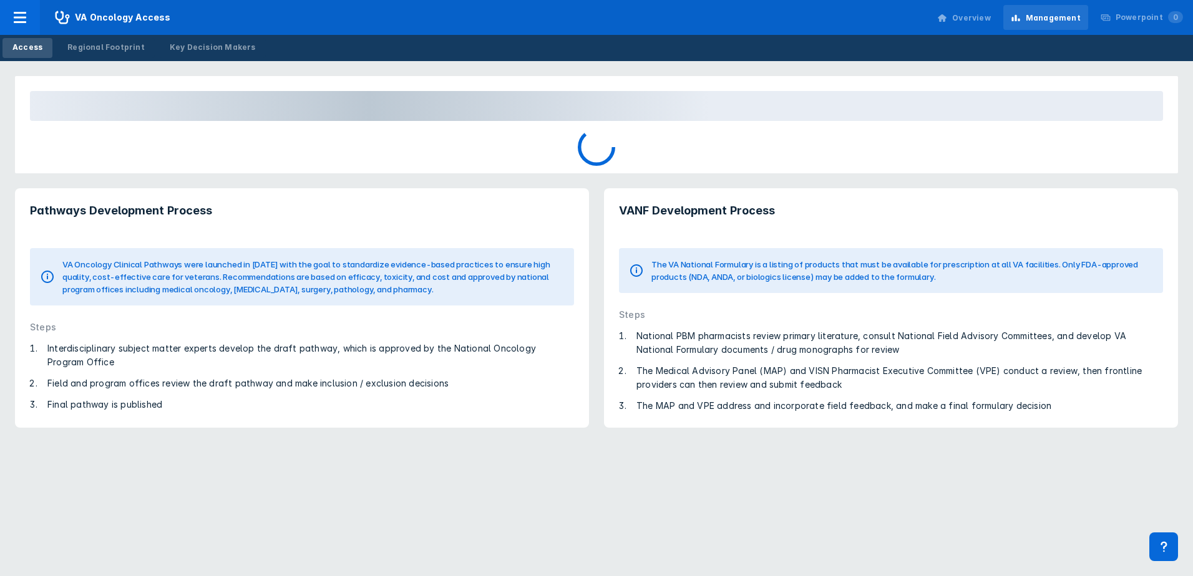
click at [969, 19] on div "Overview" at bounding box center [971, 17] width 39 height 11
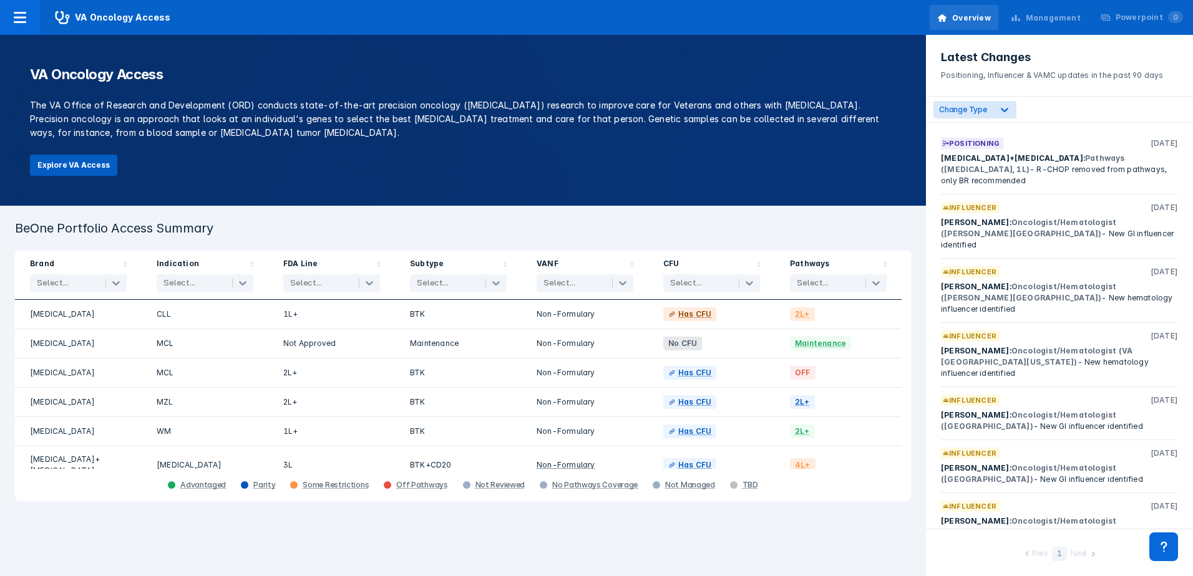
click at [95, 160] on button "Explore VA Access" at bounding box center [73, 165] width 87 height 21
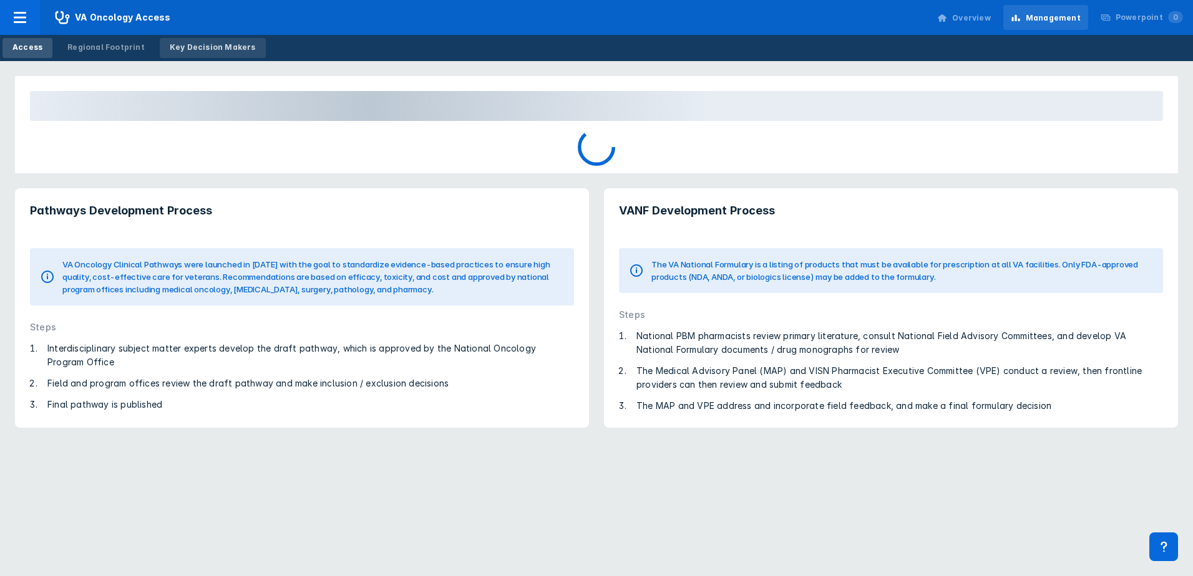
click at [198, 42] on div "Key Decision Makers" at bounding box center [213, 47] width 86 height 11
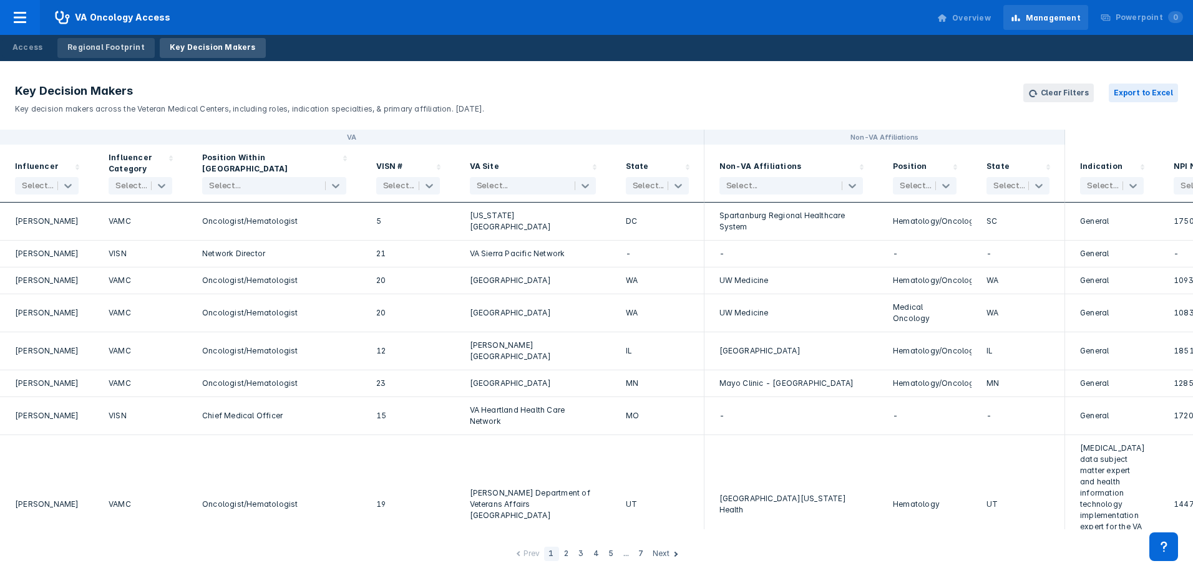
click at [91, 45] on div "Regional Footprint" at bounding box center [105, 47] width 77 height 11
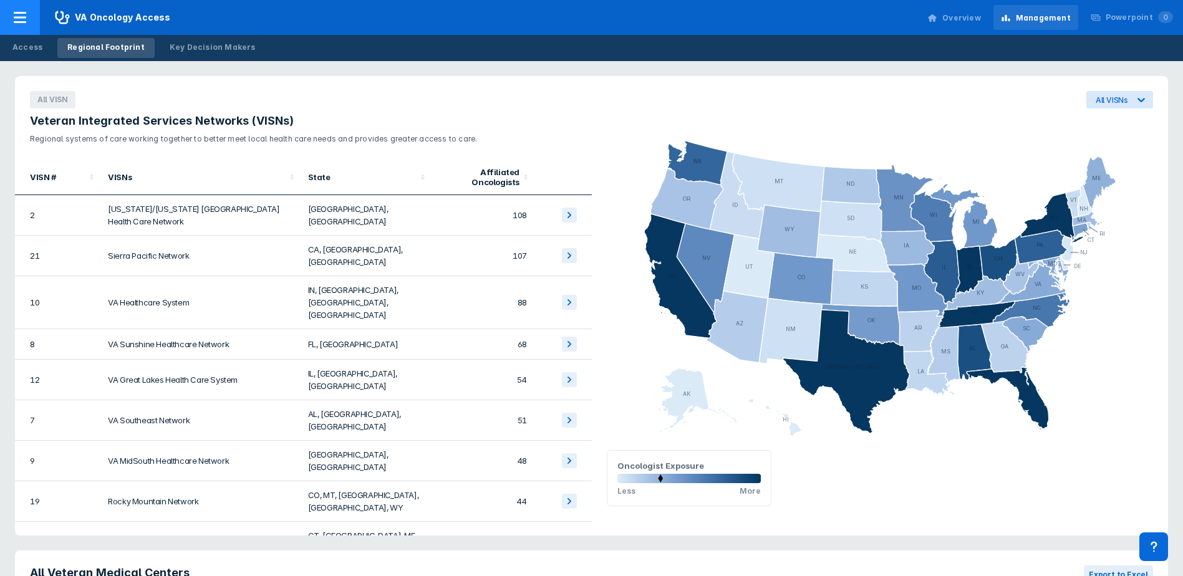
click at [97, 12] on span "VA Oncology Access" at bounding box center [113, 17] width 146 height 35
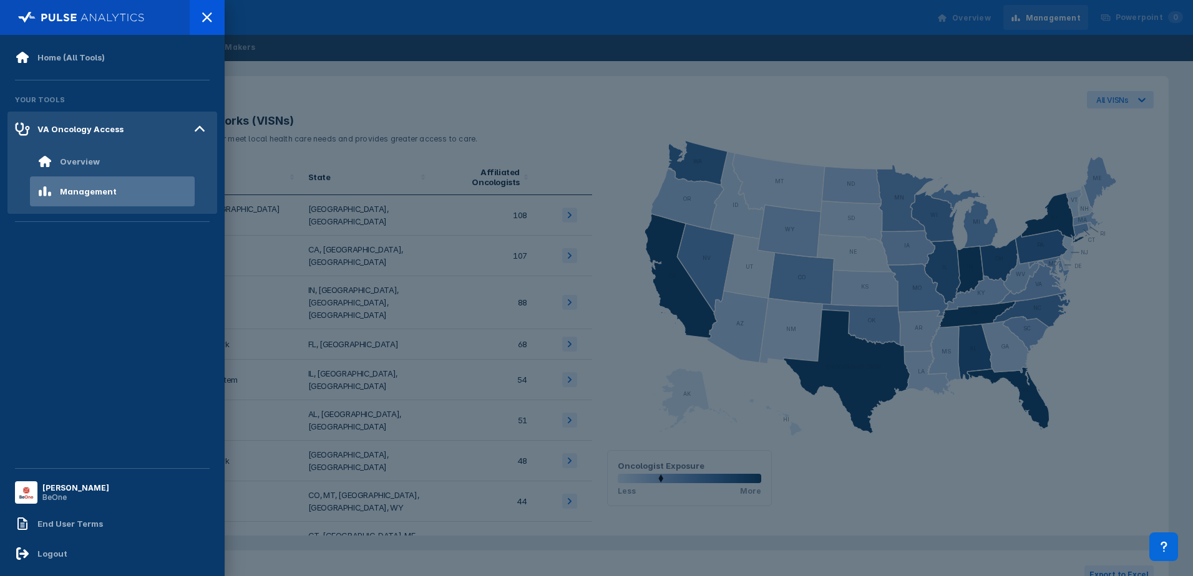
click at [92, 14] on img at bounding box center [81, 17] width 127 height 17
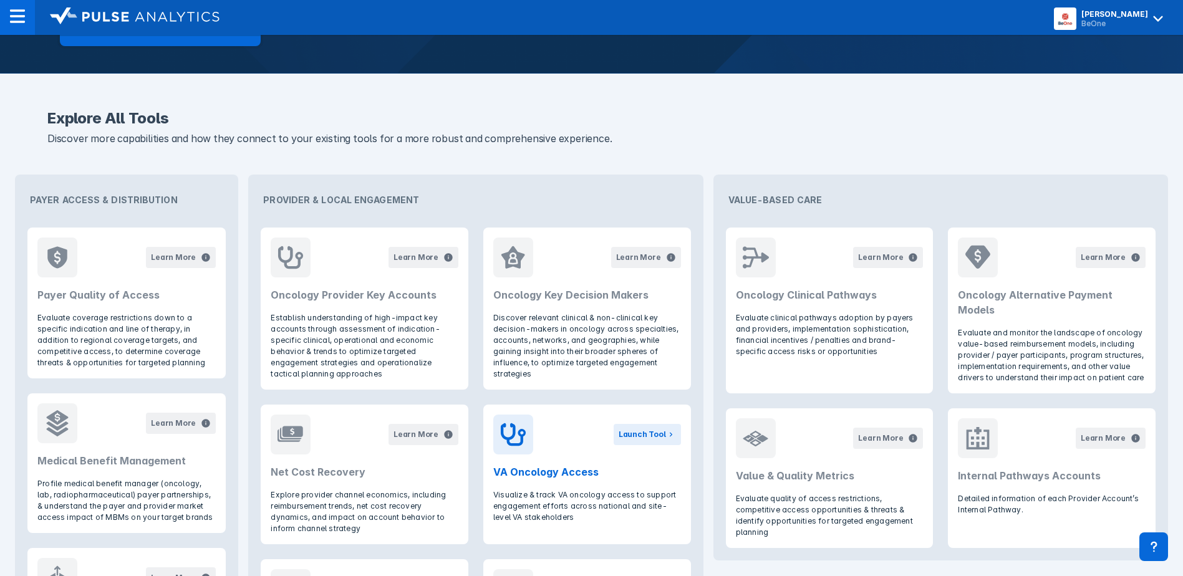
scroll to position [374, 0]
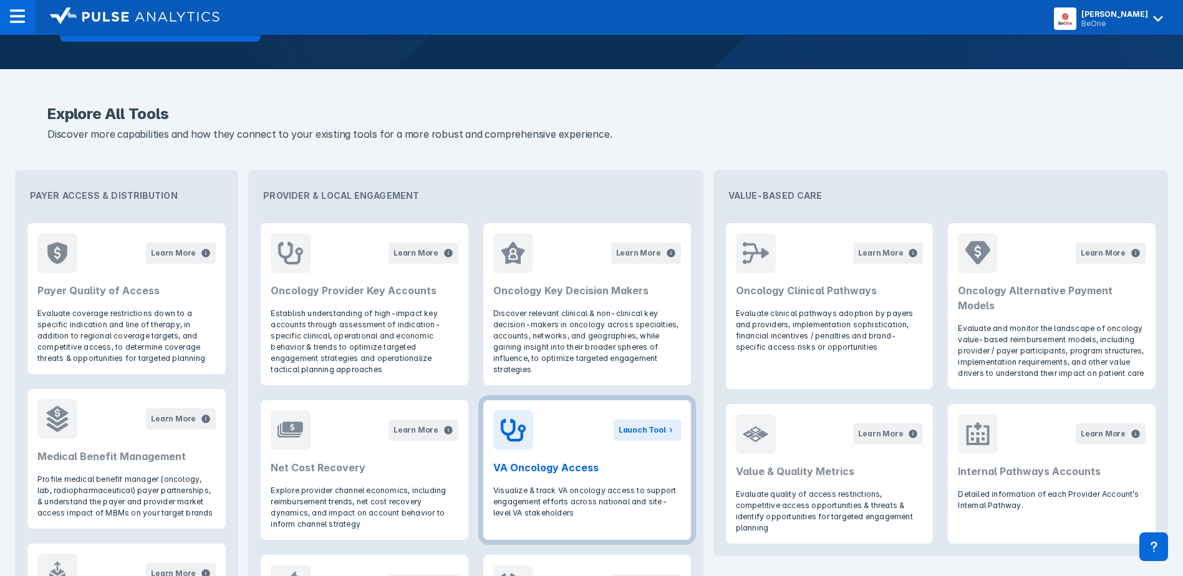
click at [568, 463] on h2 "VA Oncology Access" at bounding box center [587, 467] width 188 height 15
